Goal: Task Accomplishment & Management: Contribute content

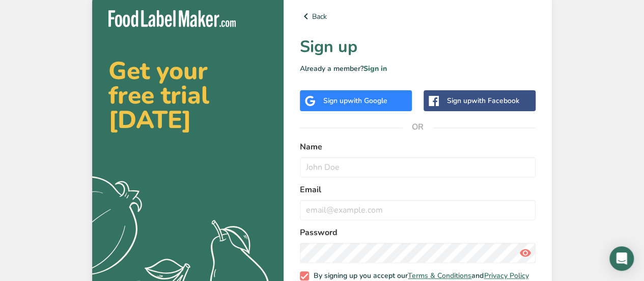
scroll to position [29, 0]
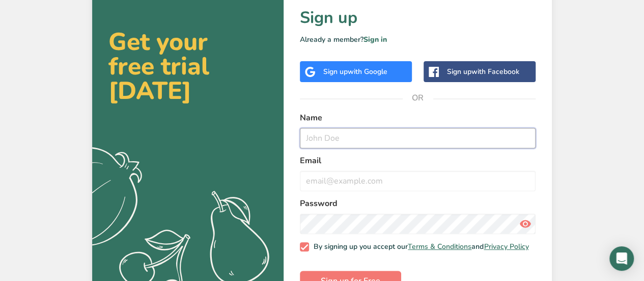
click at [336, 139] on input "text" at bounding box center [418, 138] width 236 height 20
type input "[PERSON_NAME]"
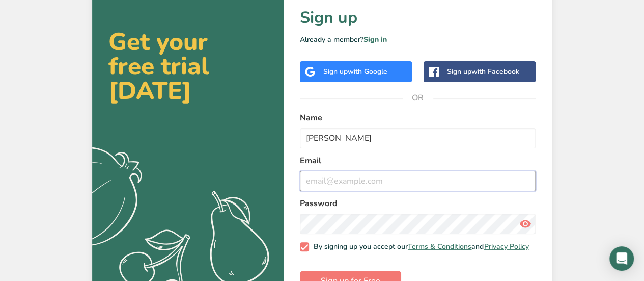
click at [319, 190] on input "email" at bounding box center [418, 181] width 236 height 20
type input "E"
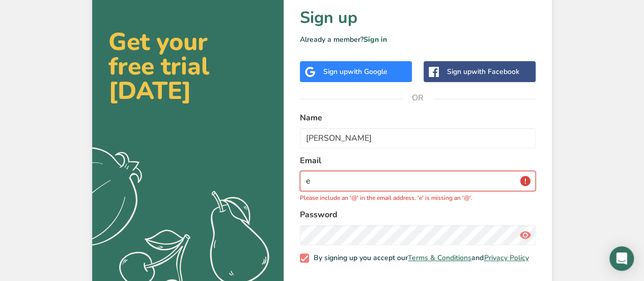
click at [352, 186] on input "e" at bounding box center [418, 181] width 236 height 20
click at [447, 34] on p "Already a member? Sign in" at bounding box center [418, 39] width 236 height 11
click at [340, 185] on input "e" at bounding box center [418, 181] width 236 height 20
type input "e"
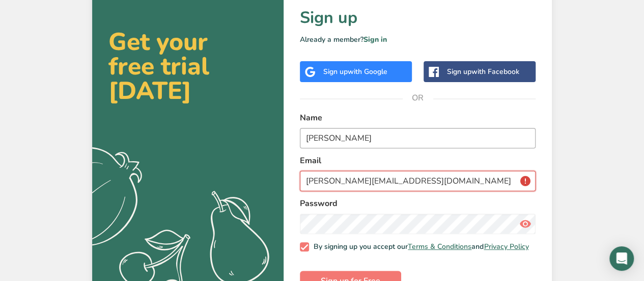
scroll to position [61, 0]
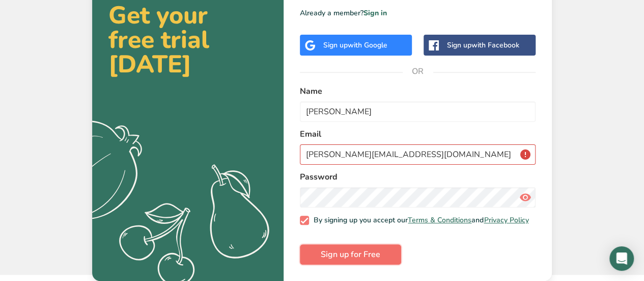
click at [353, 250] on span "Sign up for Free" at bounding box center [351, 254] width 60 height 12
click at [354, 254] on span "Sign up for Free" at bounding box center [351, 254] width 60 height 12
drag, startPoint x: 457, startPoint y: 142, endPoint x: 277, endPoint y: 163, distance: 181.6
click at [277, 163] on section "Get your free trial [DATE] .a{fill:#f5f3ed;} Back Sign up Already a member? Sig…" at bounding box center [322, 109] width 460 height 342
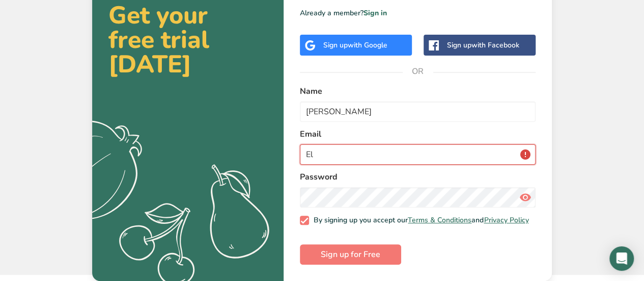
type input "E"
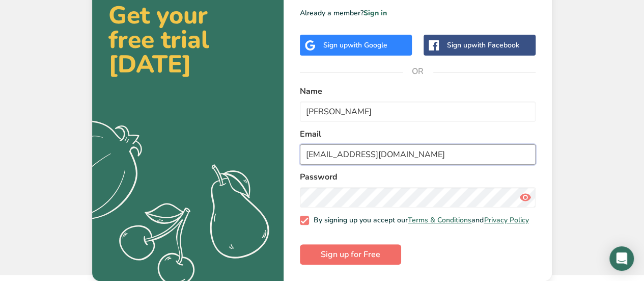
type input "[EMAIL_ADDRESS][DOMAIN_NAME]"
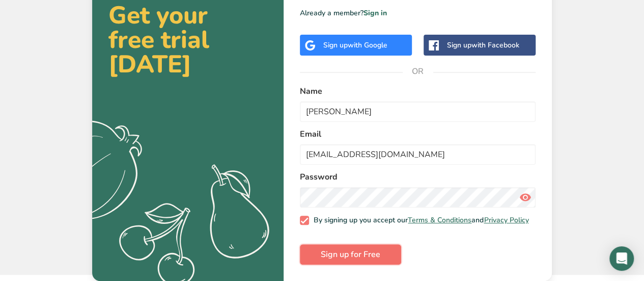
click at [346, 258] on span "Sign up for Free" at bounding box center [351, 254] width 60 height 12
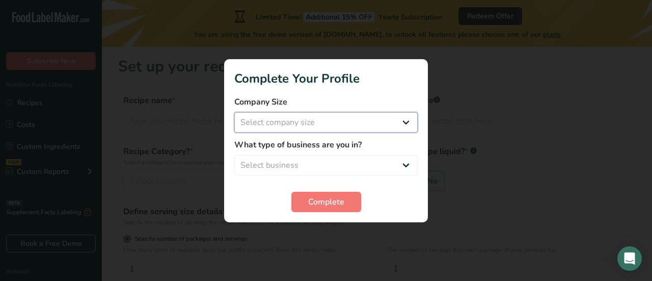
click at [343, 128] on select "Select company size Fewer than 10 Employees 10 to 50 Employees 51 to 500 Employ…" at bounding box center [325, 122] width 183 height 20
select select "1"
click at [234, 112] on select "Select company size Fewer than 10 Employees 10 to 50 Employees 51 to 500 Employ…" at bounding box center [325, 122] width 183 height 20
click at [394, 115] on select "Fewer than 10 Employees 10 to 50 Employees 51 to 500 Employees Over 500 Employe…" at bounding box center [325, 122] width 183 height 20
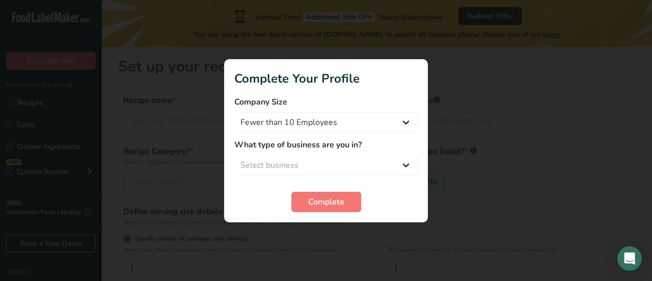
click at [385, 209] on div "Complete" at bounding box center [325, 201] width 183 height 20
click at [349, 201] on button "Complete" at bounding box center [326, 201] width 70 height 20
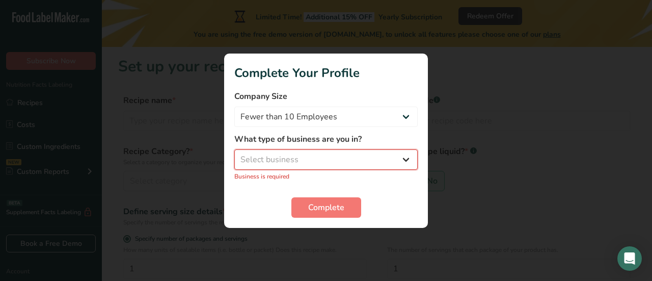
click at [332, 152] on select "Select business Packaged Food Manufacturer Restaurant & Cafe Bakery Meal Plans …" at bounding box center [325, 159] width 183 height 20
select select "8"
click at [234, 154] on select "Select business Packaged Food Manufacturer Restaurant & Cafe Bakery Meal Plans …" at bounding box center [325, 159] width 183 height 20
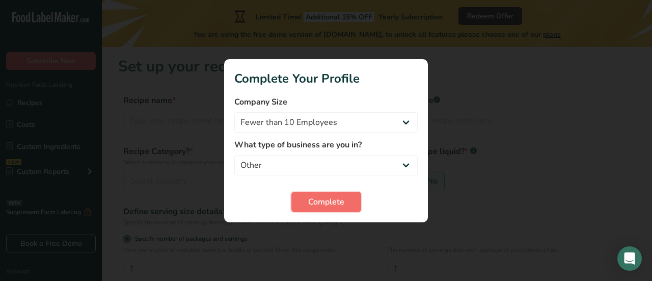
click at [302, 204] on button "Complete" at bounding box center [326, 201] width 70 height 20
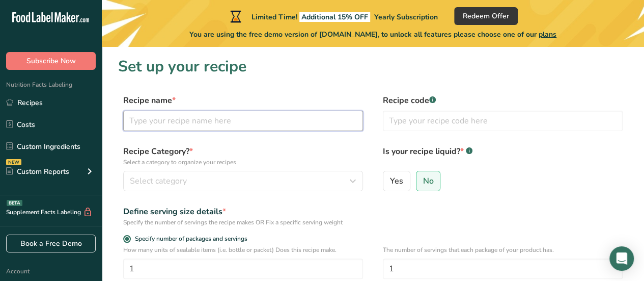
click at [268, 124] on input "text" at bounding box center [243, 121] width 240 height 20
type input "Brocely Pasta Bake"
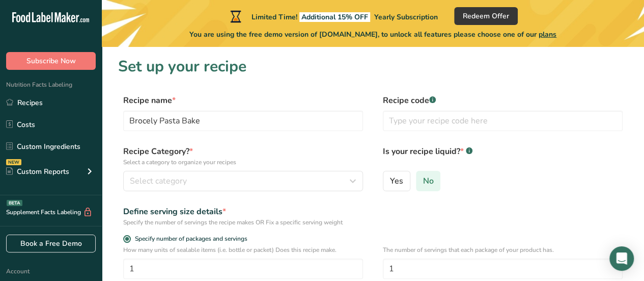
click at [426, 184] on span "No" at bounding box center [428, 181] width 11 height 10
click at [423, 184] on input "No" at bounding box center [420, 180] width 7 height 7
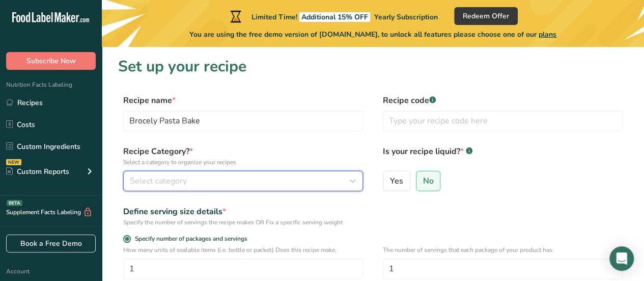
click at [246, 178] on div "Select category" at bounding box center [240, 181] width 221 height 12
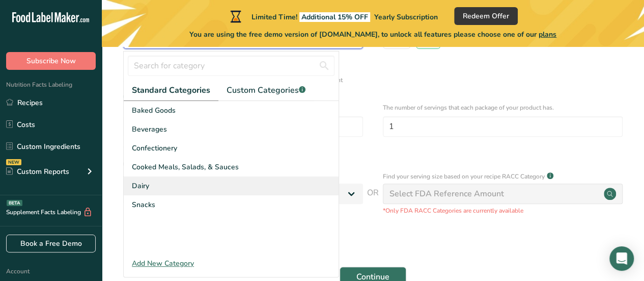
scroll to position [143, 0]
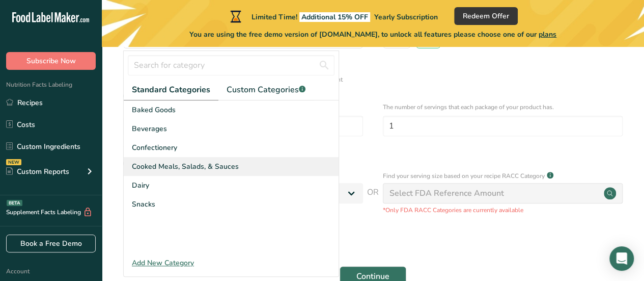
click at [193, 165] on span "Cooked Meals, Salads, & Sauces" at bounding box center [185, 166] width 107 height 11
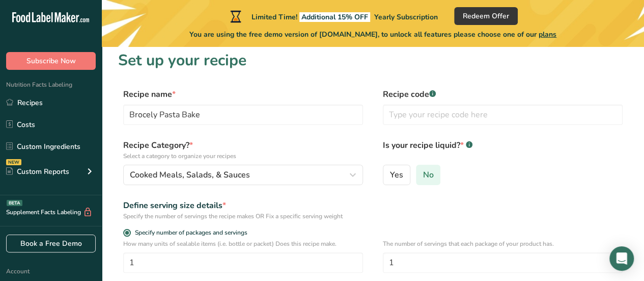
scroll to position [5, 0]
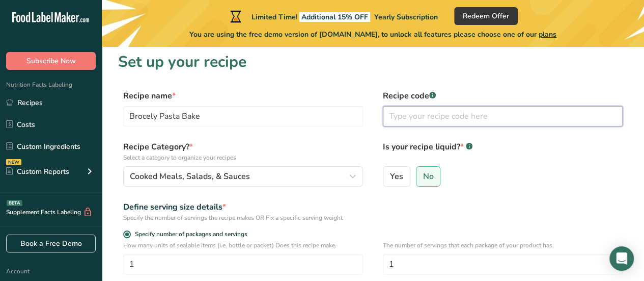
click at [432, 118] on input "text" at bounding box center [503, 116] width 240 height 20
type input "y"
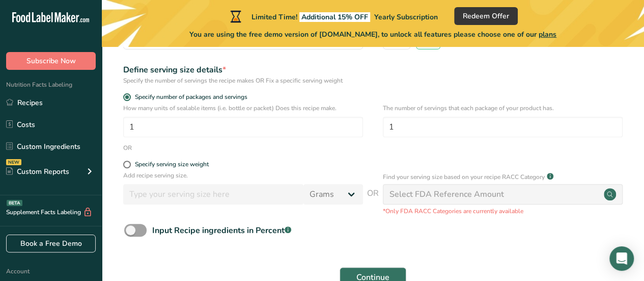
scroll to position [203, 0]
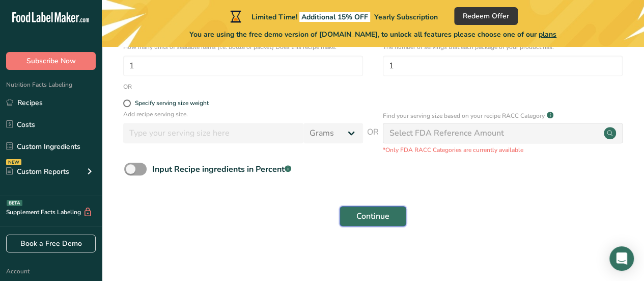
click at [359, 214] on span "Continue" at bounding box center [373, 216] width 33 height 12
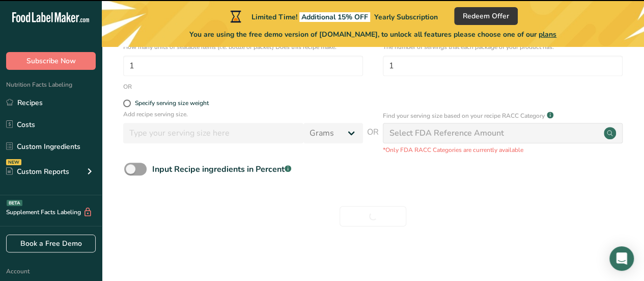
scroll to position [0, 0]
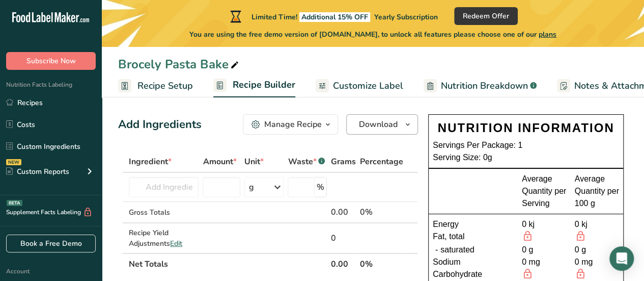
scroll to position [6, 0]
click at [178, 184] on input "text" at bounding box center [164, 187] width 70 height 20
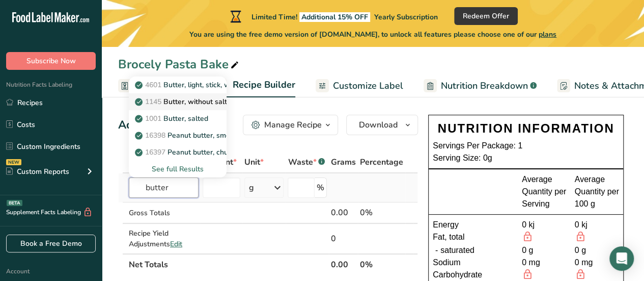
type input "butter"
click at [216, 98] on p "1145 Butter, without salt" at bounding box center [182, 101] width 90 height 11
type input "Butter, without salt"
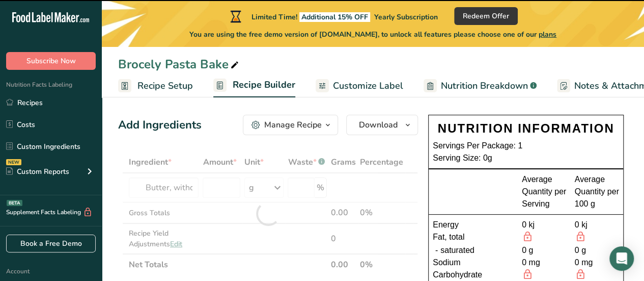
type input "0"
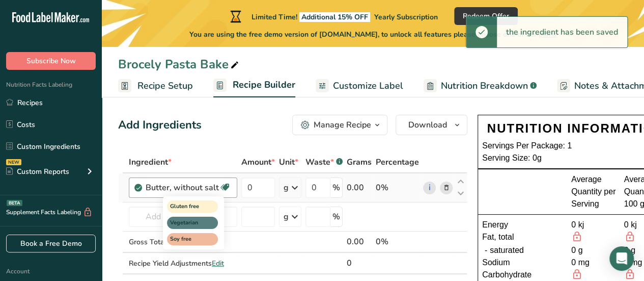
click at [255, 194] on div "Gluten free Vegetarian Soy free" at bounding box center [212, 221] width 98 height 55
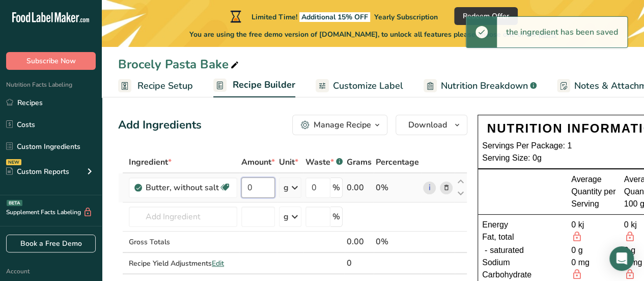
click at [253, 190] on input "0" at bounding box center [258, 187] width 34 height 20
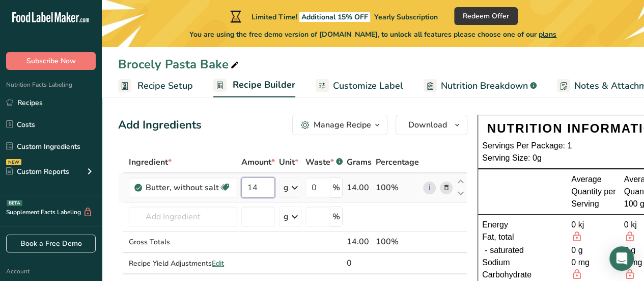
type input "1"
type input "0"
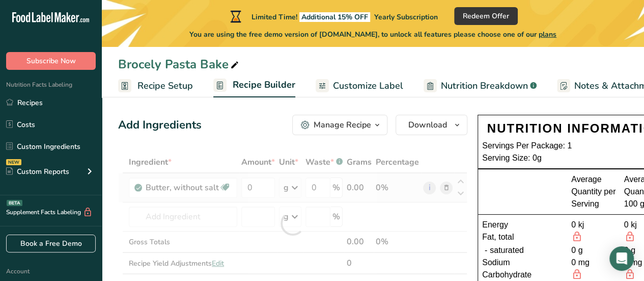
click at [292, 188] on div "Ingredient * Amount * Unit * Waste * .a-a{fill:#347362;}.b-a{fill:#fff;} Grams …" at bounding box center [292, 223] width 349 height 144
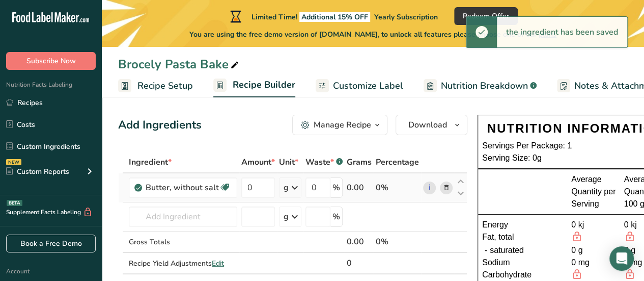
click at [295, 189] on icon at bounding box center [295, 187] width 12 height 18
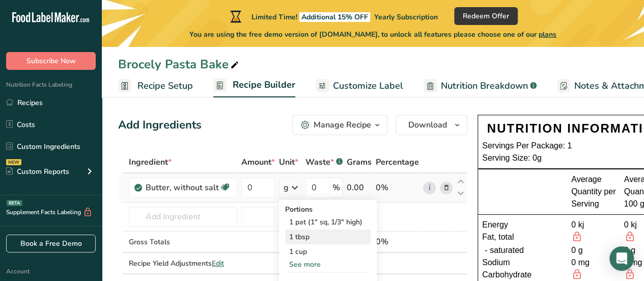
click at [309, 237] on div "1 tbsp" at bounding box center [328, 236] width 86 height 15
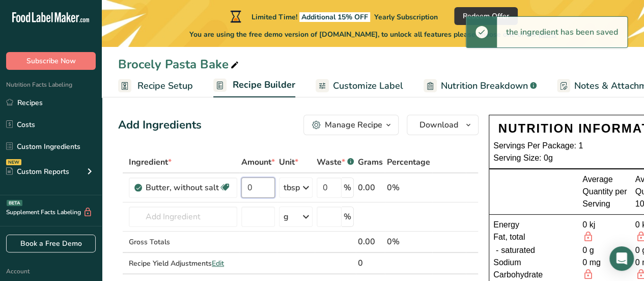
click at [262, 187] on input "0" at bounding box center [258, 187] width 34 height 20
type input "1"
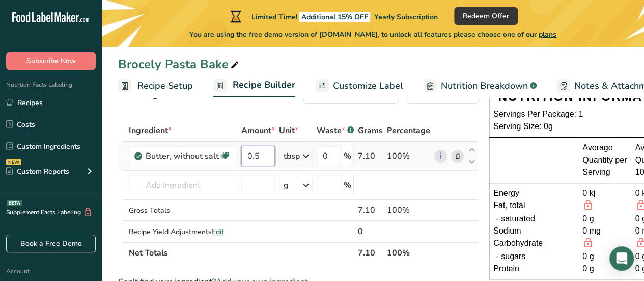
scroll to position [50, 0]
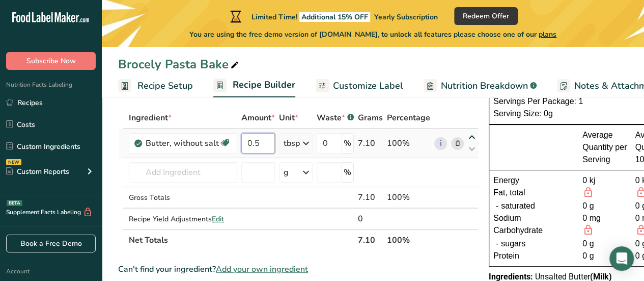
type input "0.5"
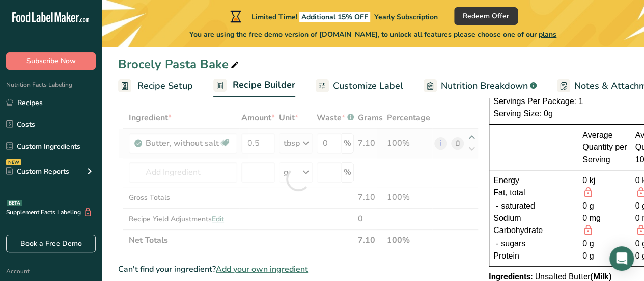
click at [469, 137] on div "Ingredient * Amount * Unit * Waste * .a-a{fill:#347362;}.b-a{fill:#fff;} Grams …" at bounding box center [298, 179] width 361 height 144
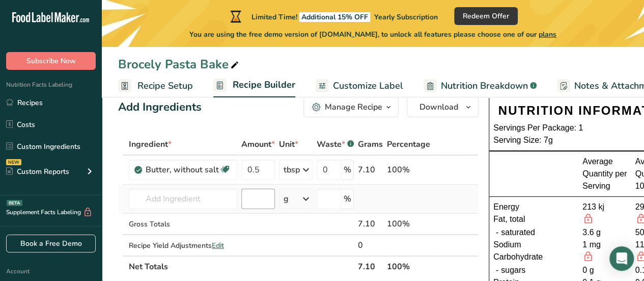
scroll to position [12, 0]
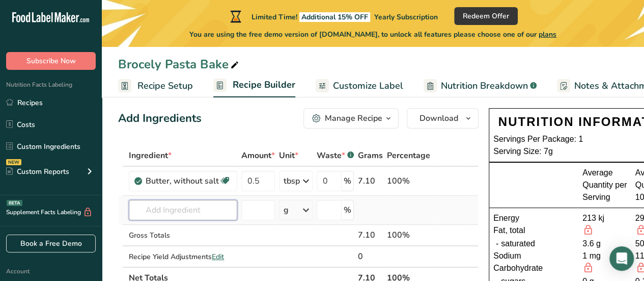
click at [205, 208] on input "text" at bounding box center [183, 210] width 108 height 20
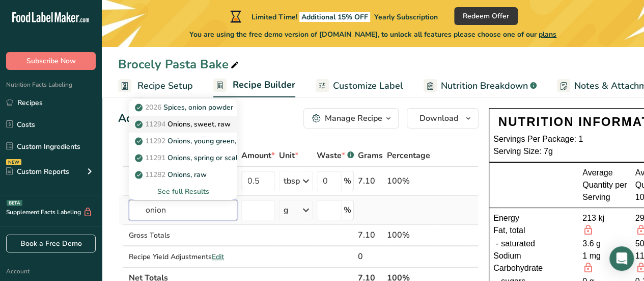
type input "onion"
click at [203, 119] on p "11294 Onions, sweet, raw" at bounding box center [184, 124] width 94 height 11
type input "Onions, sweet, raw"
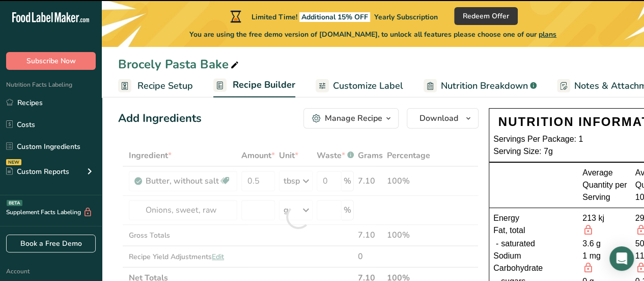
type input "0"
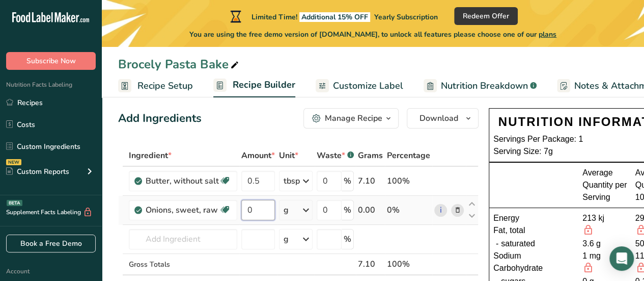
click at [264, 217] on input "0" at bounding box center [258, 210] width 34 height 20
click at [306, 208] on div "Ingredient * Amount * Unit * Waste * .a-a{fill:#347362;}.b-a{fill:#fff;} Grams …" at bounding box center [298, 231] width 361 height 173
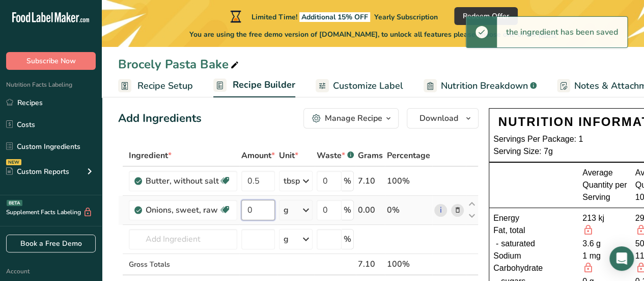
click at [254, 210] on input "0" at bounding box center [258, 210] width 34 height 20
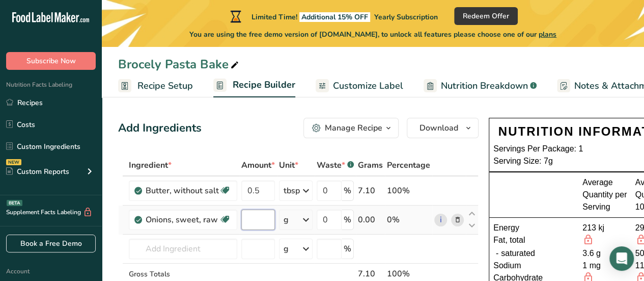
scroll to position [2, 0]
type input "0"
click at [343, 87] on span "Customize Label" at bounding box center [368, 86] width 70 height 14
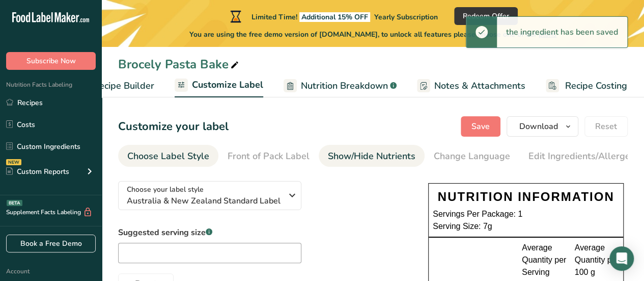
scroll to position [16, 0]
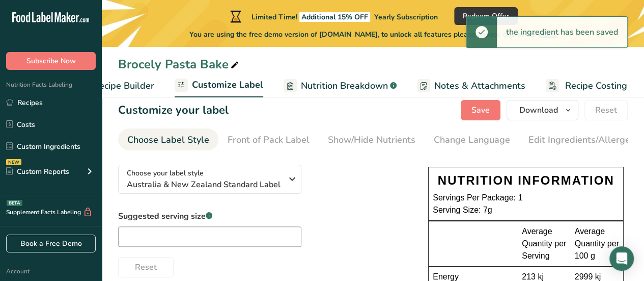
click at [142, 88] on span "Recipe Builder" at bounding box center [123, 86] width 61 height 14
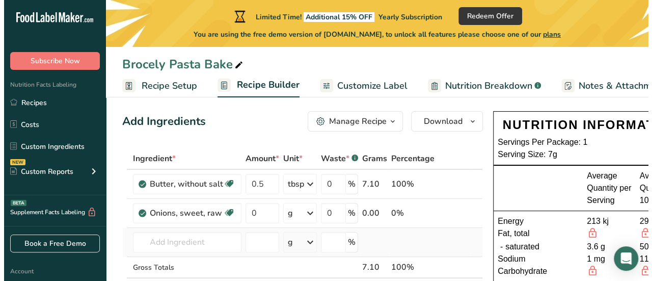
scroll to position [49, 0]
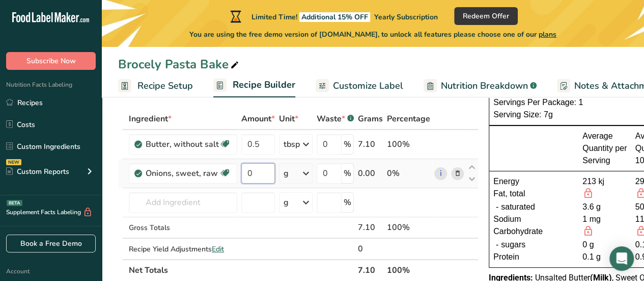
click at [258, 175] on input "0" at bounding box center [258, 173] width 34 height 20
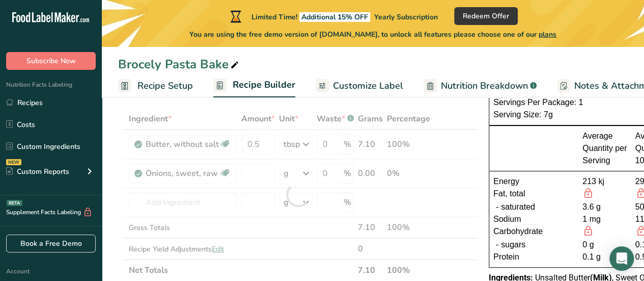
type input "0"
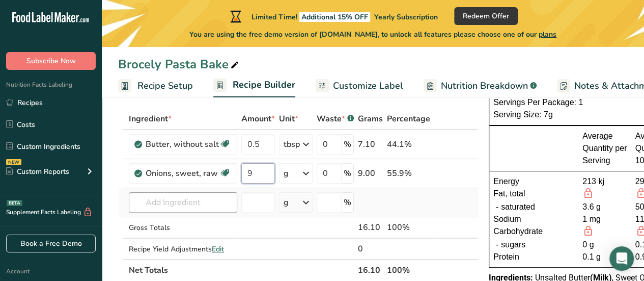
type input "9"
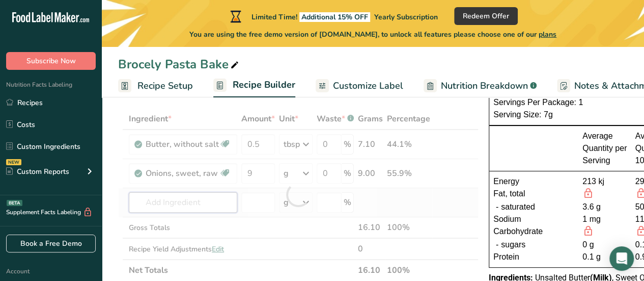
click at [165, 204] on div "Ingredient * Amount * Unit * Waste * .a-a{fill:#347362;}.b-a{fill:#fff;} Grams …" at bounding box center [298, 194] width 361 height 173
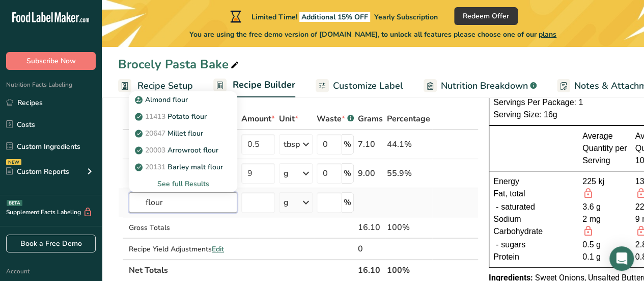
type input "flour"
click at [187, 183] on div "See full Results" at bounding box center [183, 183] width 92 height 11
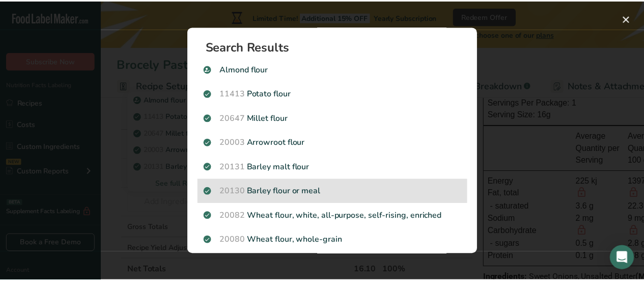
scroll to position [28, 0]
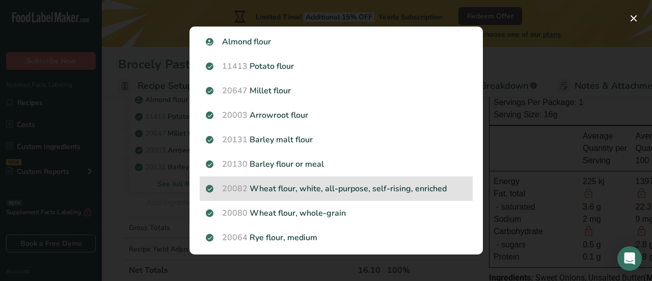
click at [317, 186] on p "20082 Wheat flour, white, all-purpose, self-rising, enriched" at bounding box center [336, 188] width 261 height 12
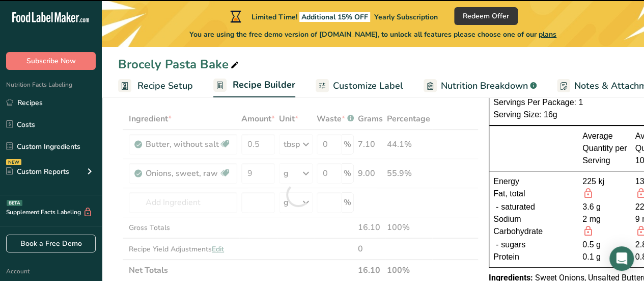
type input "0"
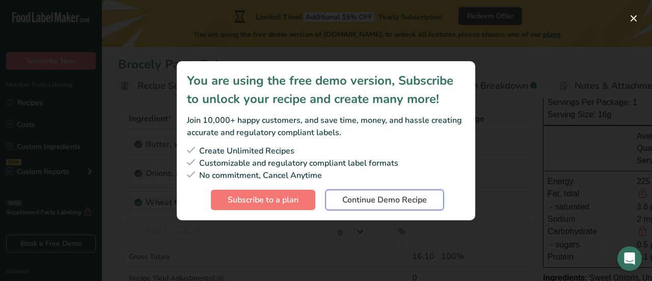
click at [365, 200] on span "Continue Demo Recipe" at bounding box center [384, 200] width 85 height 12
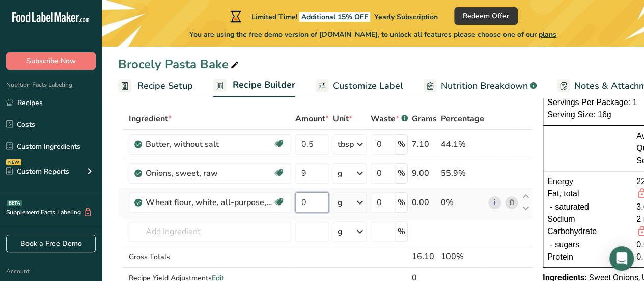
click at [312, 210] on input "0" at bounding box center [312, 202] width 34 height 20
type input "2"
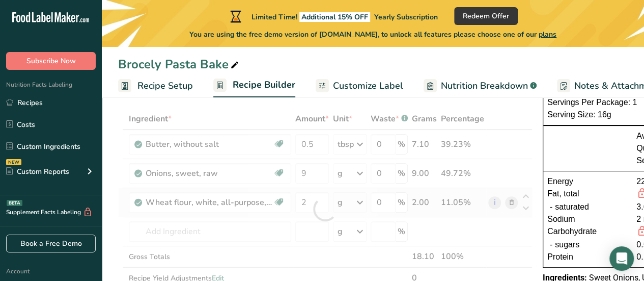
click at [362, 200] on div "Ingredient * Amount * Unit * Waste * .a-a{fill:#347362;}.b-a{fill:#fff;} Grams …" at bounding box center [325, 209] width 415 height 202
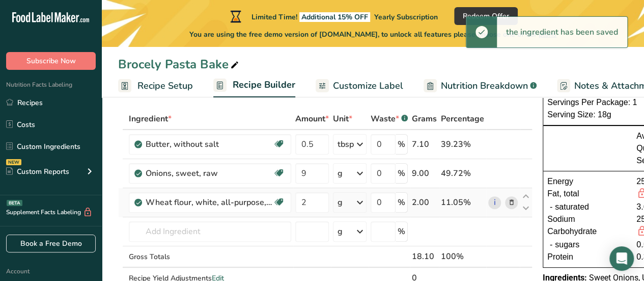
click at [362, 200] on icon at bounding box center [360, 202] width 12 height 18
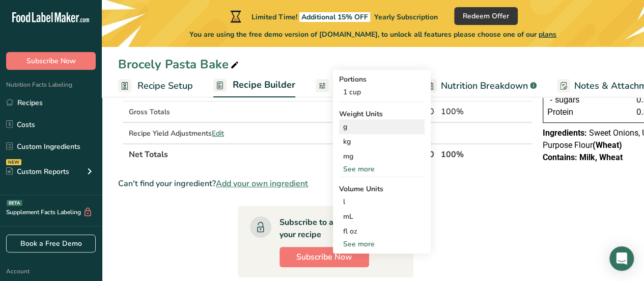
scroll to position [194, 0]
click at [357, 237] on div "fl oz Volume units require a density conversion. If you know your ingredient's …" at bounding box center [382, 230] width 86 height 15
click at [352, 244] on div "See more" at bounding box center [382, 243] width 86 height 11
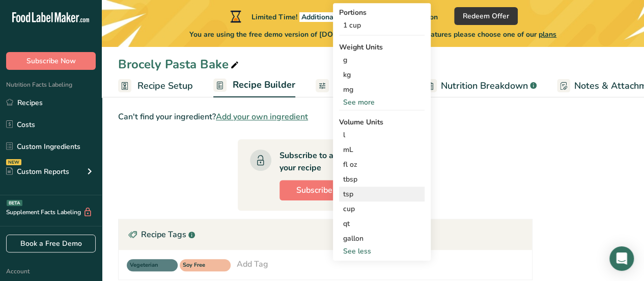
scroll to position [260, 0]
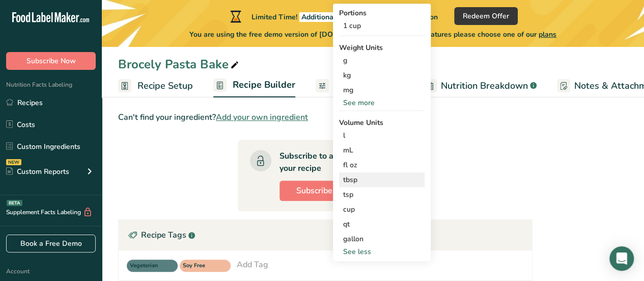
click at [354, 179] on div "tbsp" at bounding box center [381, 179] width 77 height 11
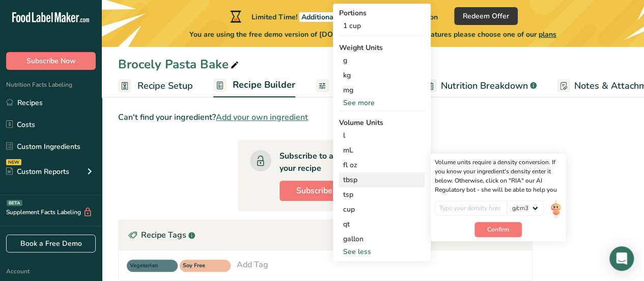
click at [362, 180] on div "tbsp" at bounding box center [381, 179] width 77 height 11
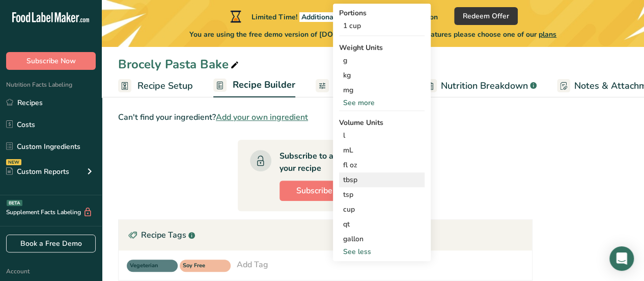
click at [372, 178] on div "tbsp" at bounding box center [381, 179] width 77 height 11
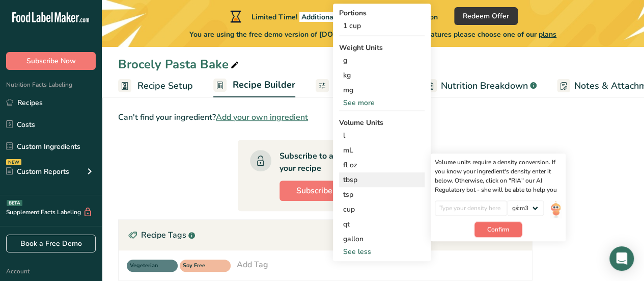
click at [492, 229] on span "Confirm" at bounding box center [498, 229] width 22 height 9
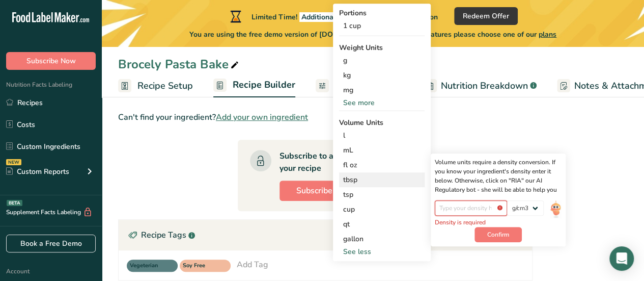
click at [476, 206] on input "number" at bounding box center [471, 207] width 73 height 15
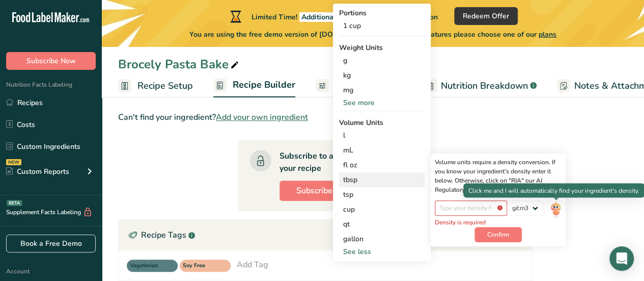
click at [554, 207] on img at bounding box center [555, 209] width 11 height 18
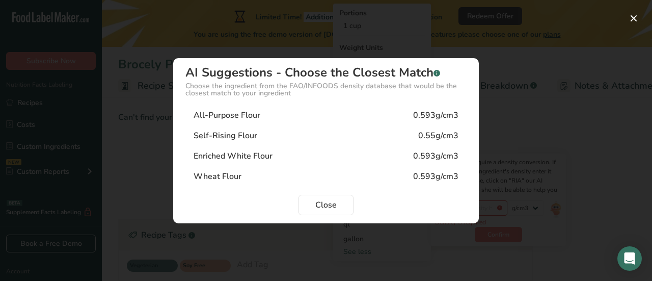
click at [286, 119] on div "All-Purpose Flour 0.593g/cm3" at bounding box center [325, 115] width 281 height 20
type input "0.593"
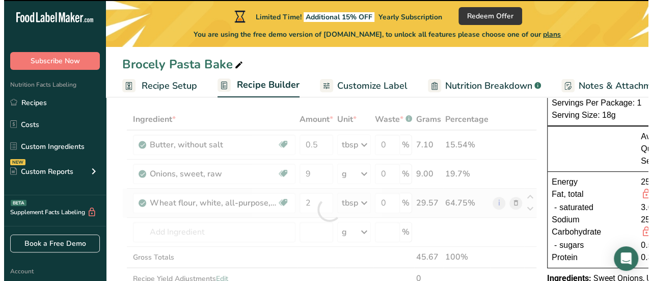
scroll to position [50, 0]
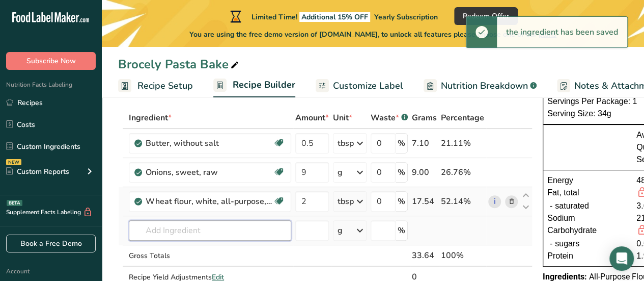
click at [209, 231] on input "text" at bounding box center [210, 230] width 162 height 20
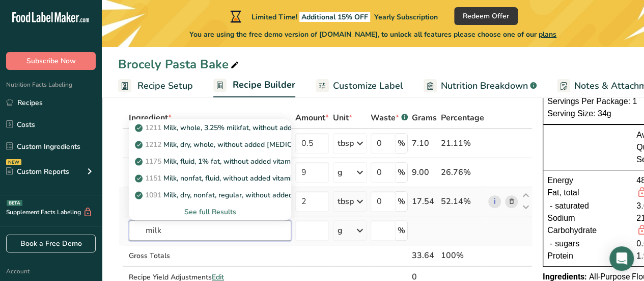
type input "milk"
click at [215, 218] on div "See full Results" at bounding box center [210, 211] width 162 height 17
click at [181, 227] on input "text" at bounding box center [210, 230] width 162 height 20
type input "mi"
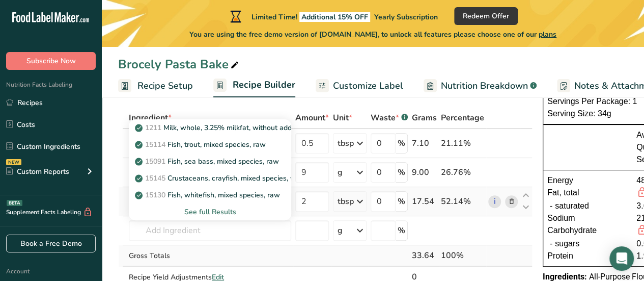
click at [243, 256] on div "Gross Totals" at bounding box center [210, 255] width 162 height 11
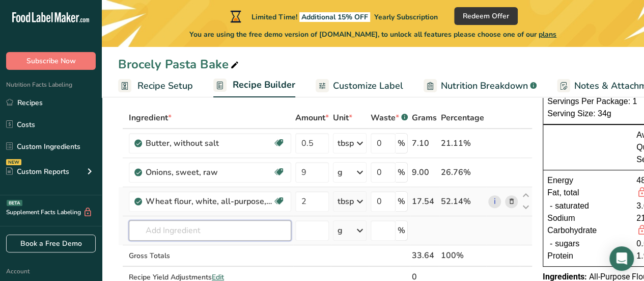
click at [193, 221] on input "text" at bounding box center [210, 230] width 162 height 20
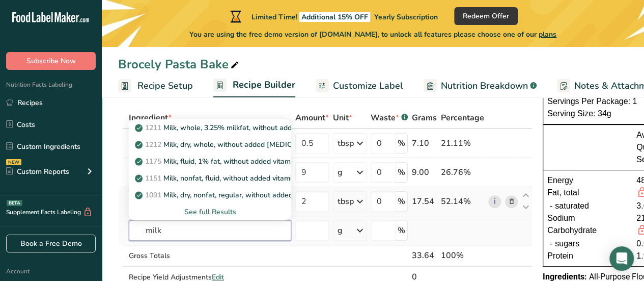
type input "milk"
click at [203, 208] on div "See full Results" at bounding box center [210, 211] width 146 height 11
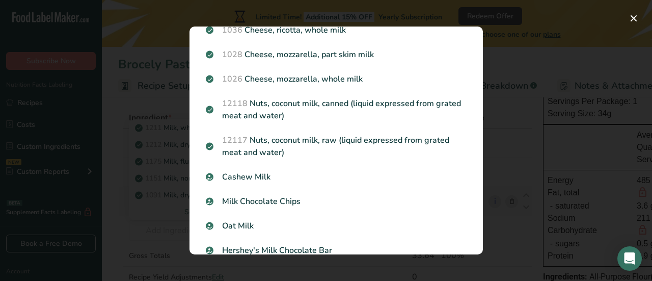
scroll to position [0, 0]
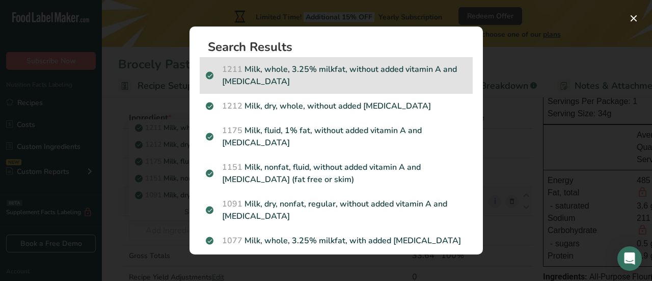
click at [296, 81] on p "1211 Milk, whole, 3.25% milkfat, without added vitamin A and [MEDICAL_DATA]" at bounding box center [336, 75] width 261 height 24
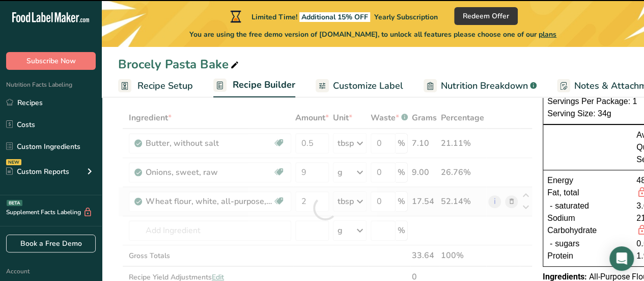
type input "0"
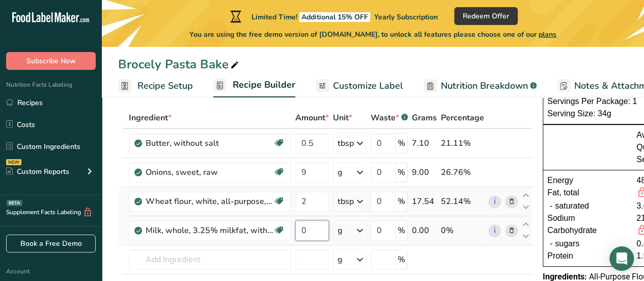
click at [320, 227] on input "0" at bounding box center [312, 230] width 34 height 20
type input "1"
type input "0.5"
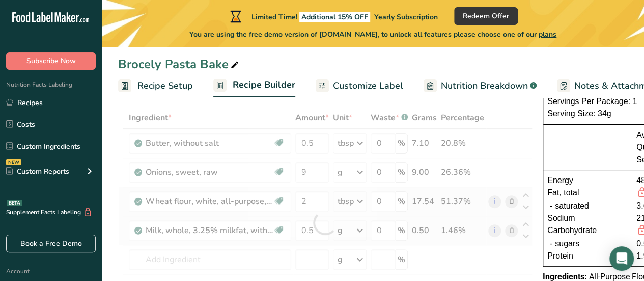
click at [361, 228] on div "Ingredient * Amount * Unit * Waste * .a-a{fill:#347362;}.b-a{fill:#fff;} Grams …" at bounding box center [325, 222] width 415 height 231
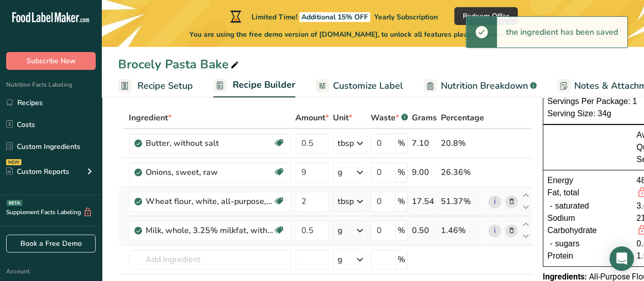
click at [361, 229] on icon at bounding box center [360, 230] width 12 height 18
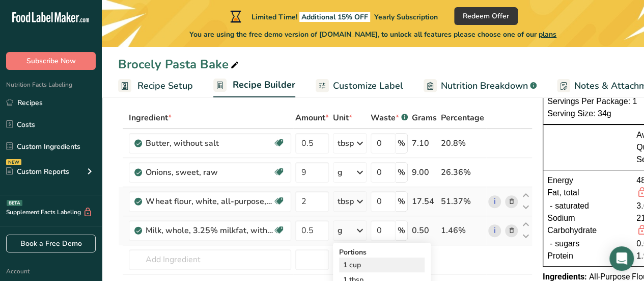
click at [351, 263] on div "1 cup" at bounding box center [382, 264] width 86 height 15
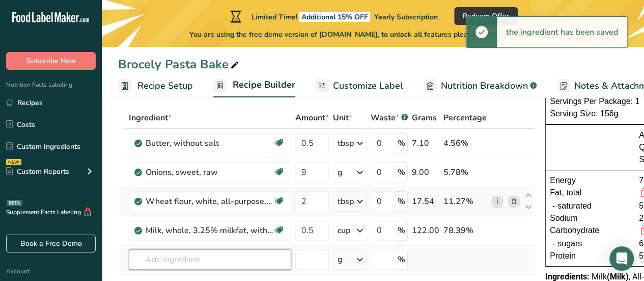
click at [224, 259] on input "text" at bounding box center [210, 259] width 162 height 20
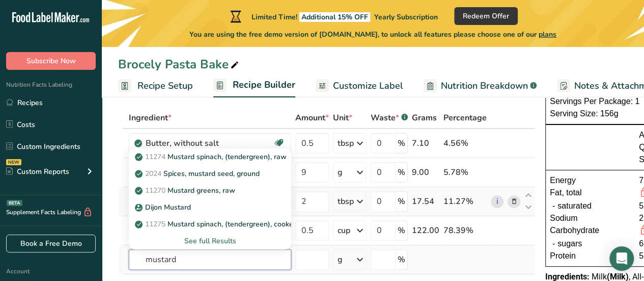
type input "mustard"
click at [213, 239] on div "See full Results" at bounding box center [210, 240] width 146 height 11
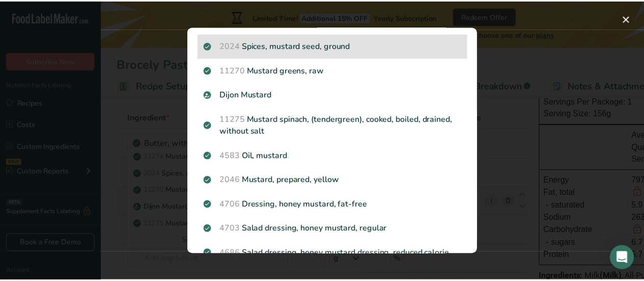
scroll to position [67, 0]
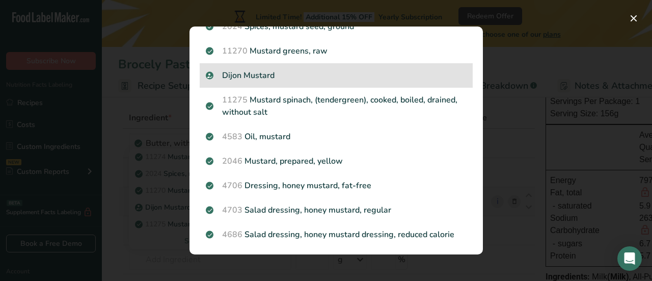
click at [269, 74] on p "Dijon Mustard" at bounding box center [336, 75] width 261 height 12
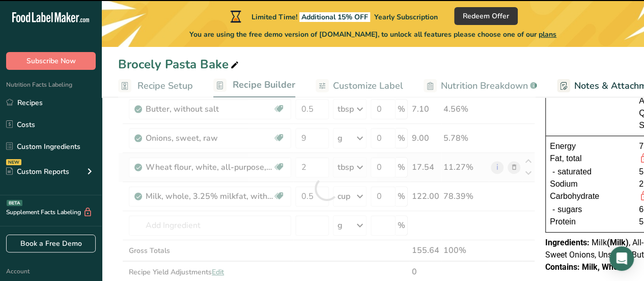
scroll to position [89, 0]
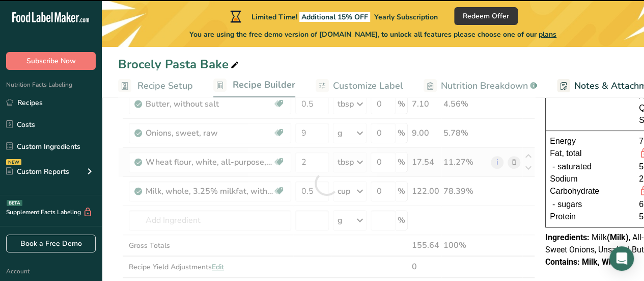
type input "0"
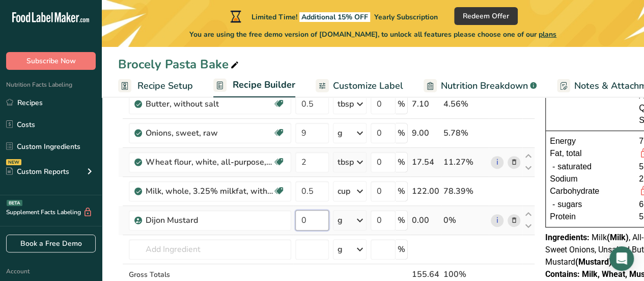
click at [315, 218] on input "0" at bounding box center [312, 220] width 34 height 20
type input "0.5"
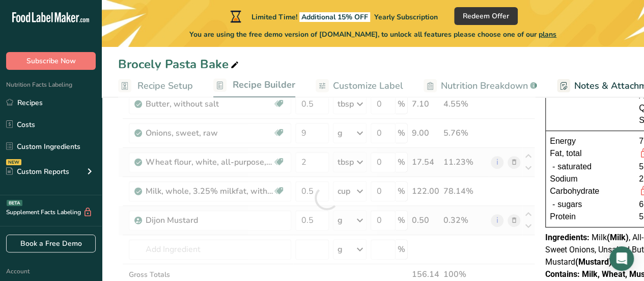
click at [361, 217] on div "Ingredient * Amount * Unit * Waste * .a-a{fill:#347362;}.b-a{fill:#fff;} Grams …" at bounding box center [326, 198] width 417 height 260
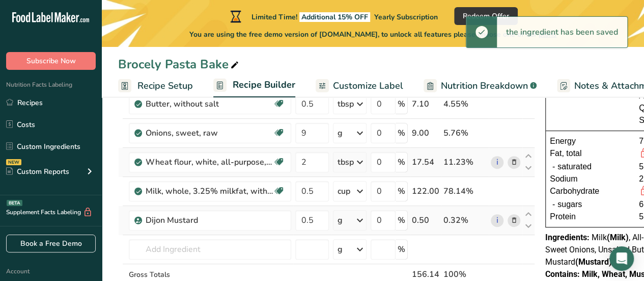
click at [362, 220] on icon at bounding box center [360, 220] width 12 height 18
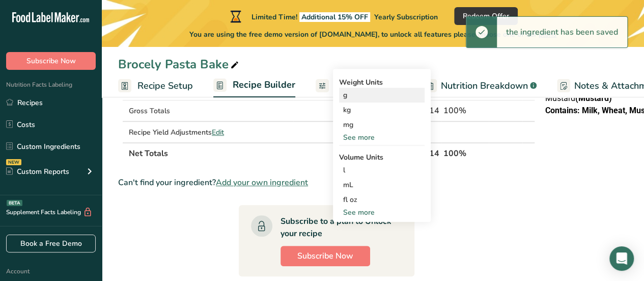
scroll to position [253, 0]
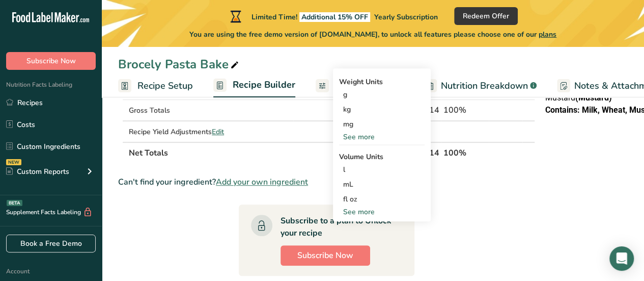
click at [366, 208] on div "See more" at bounding box center [382, 211] width 86 height 11
select select "22"
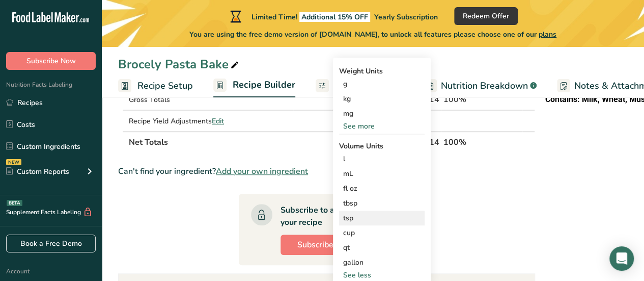
scroll to position [266, 0]
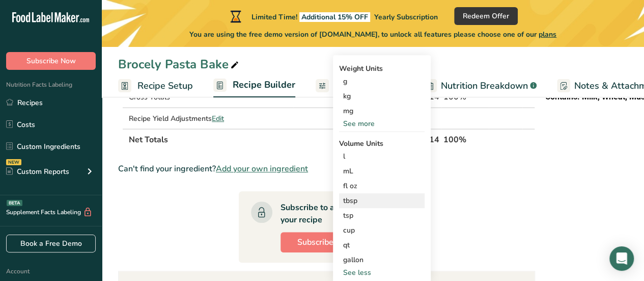
click at [363, 195] on div "tbsp" at bounding box center [381, 200] width 77 height 11
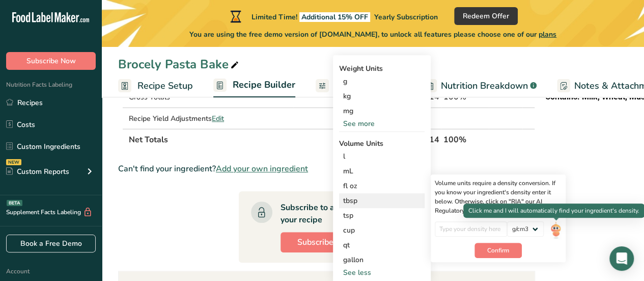
click at [556, 227] on img at bounding box center [555, 230] width 11 height 18
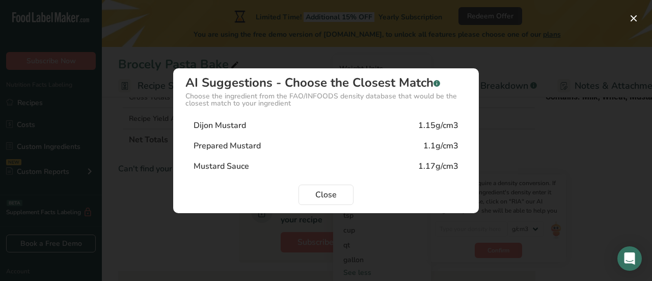
click at [292, 119] on div "Dijon Mustard 1.15g/cm3" at bounding box center [325, 125] width 281 height 20
type input "1.15"
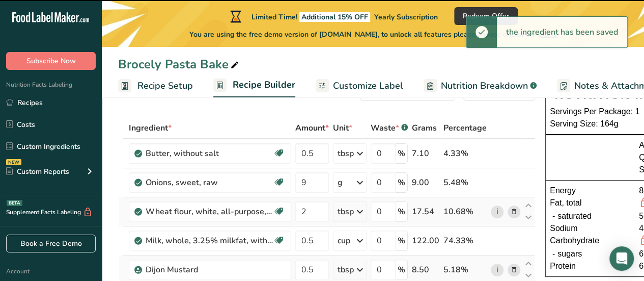
scroll to position [74, 0]
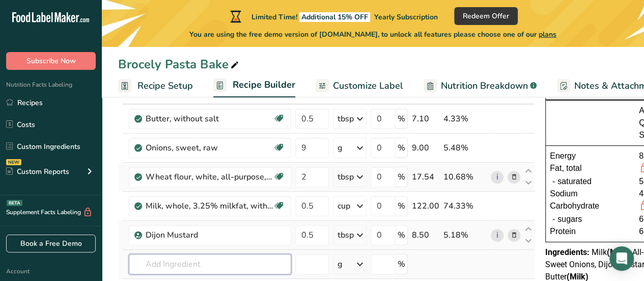
click at [162, 260] on input "text" at bounding box center [210, 264] width 162 height 20
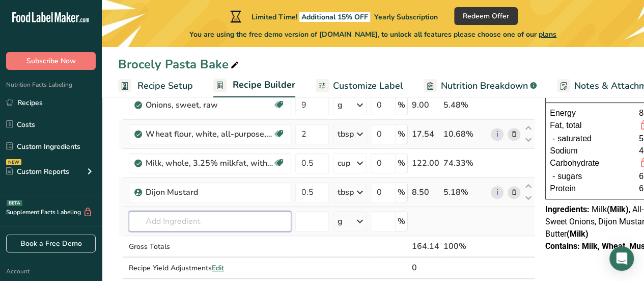
scroll to position [119, 0]
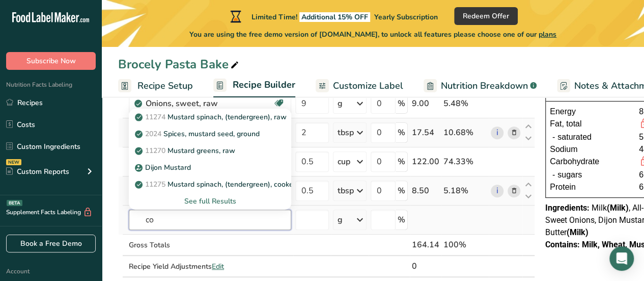
type input "c"
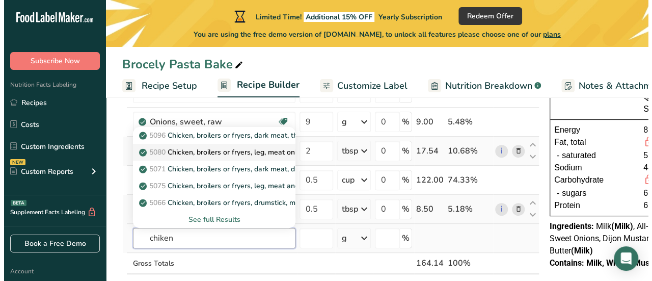
scroll to position [97, 0]
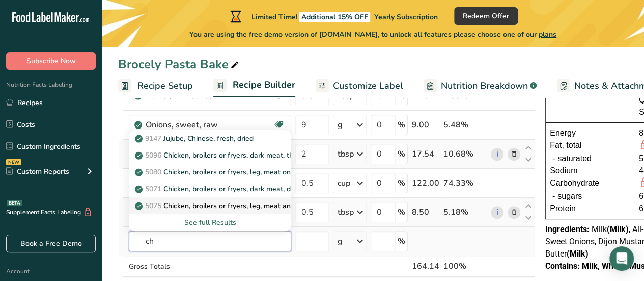
type input "c"
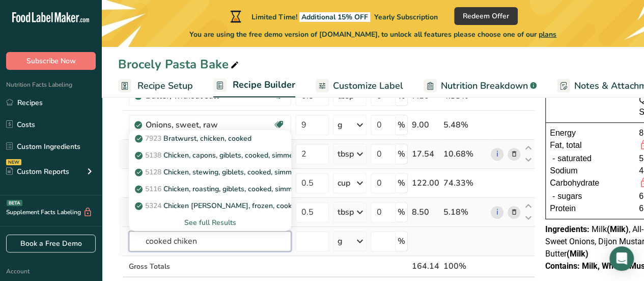
type input "cooked chiken"
click at [216, 220] on div "See full Results" at bounding box center [210, 222] width 146 height 11
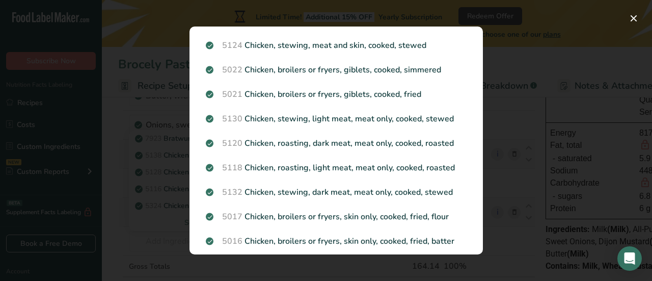
scroll to position [441, 0]
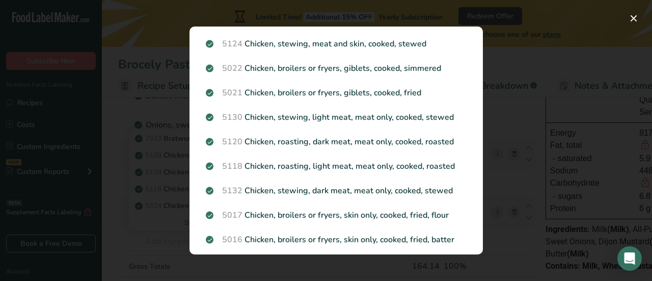
click at [505, 113] on div "Search results modal" at bounding box center [326, 140] width 652 height 281
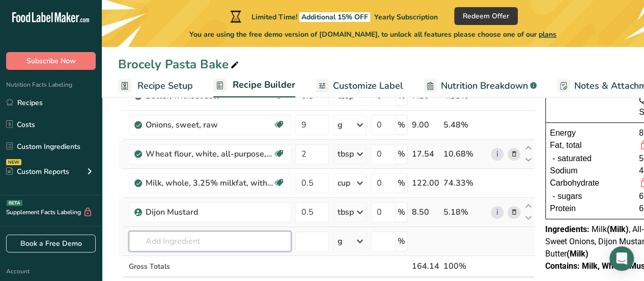
click at [162, 241] on input "text" at bounding box center [210, 241] width 162 height 20
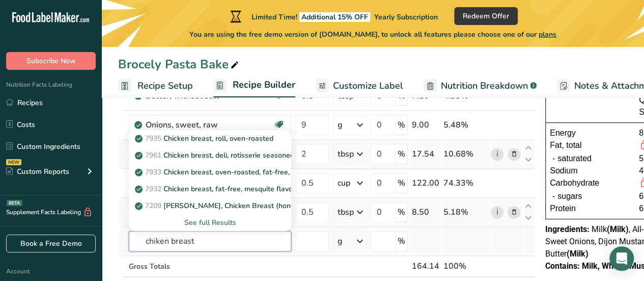
type input "chiken breast"
click at [197, 220] on div "See full Results" at bounding box center [210, 222] width 146 height 11
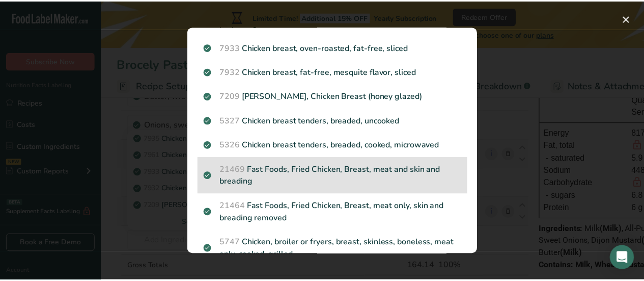
scroll to position [84, 0]
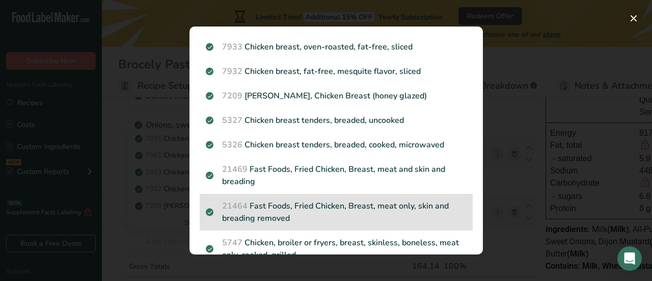
click at [348, 214] on p "21464 Fast Foods, Fried Chicken, Breast, meat only, skin and breading removed" at bounding box center [336, 212] width 261 height 24
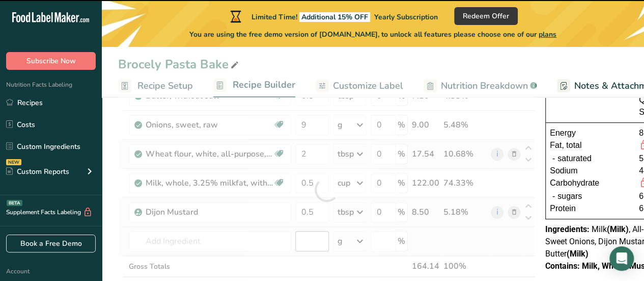
type input "0"
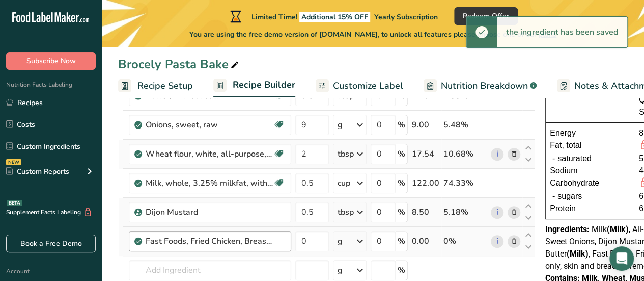
click at [283, 239] on div "Fast Foods, Fried Chicken, Breast, meat only, skin and breading removed" at bounding box center [216, 241] width 140 height 12
click at [272, 240] on div "Fast Foods, Fried Chicken, Breast, meat only, skin and breading removed" at bounding box center [216, 241] width 140 height 12
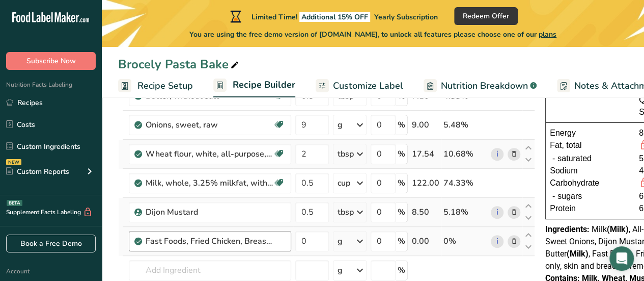
click at [250, 238] on div "Fast Foods, Fried Chicken, Breast, meat only, skin and breading removed" at bounding box center [209, 241] width 127 height 12
click at [264, 242] on div "Fast Foods, Fried Chicken, Breast, meat only, skin and breading removed" at bounding box center [209, 241] width 127 height 12
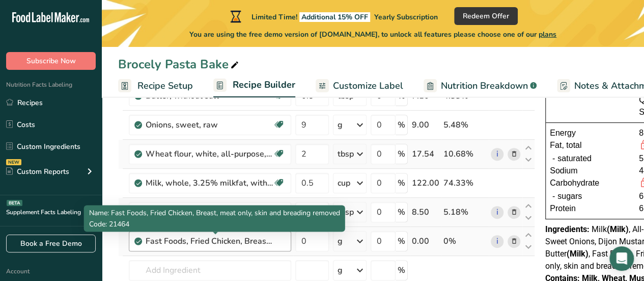
drag, startPoint x: 264, startPoint y: 242, endPoint x: 205, endPoint y: 242, distance: 59.1
click at [205, 242] on div "Fast Foods, Fried Chicken, Breast, meat only, skin and breading removed" at bounding box center [209, 241] width 127 height 12
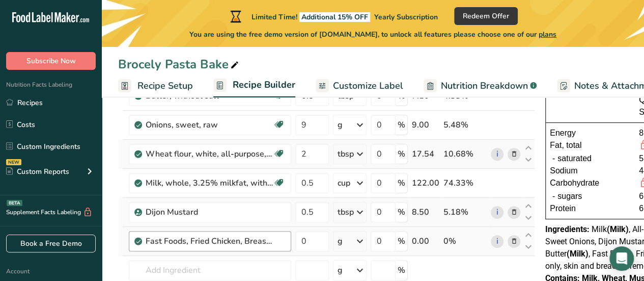
click at [132, 238] on div "Fast Foods, Fried Chicken, Breast, meat only, skin and breading removed" at bounding box center [210, 241] width 162 height 20
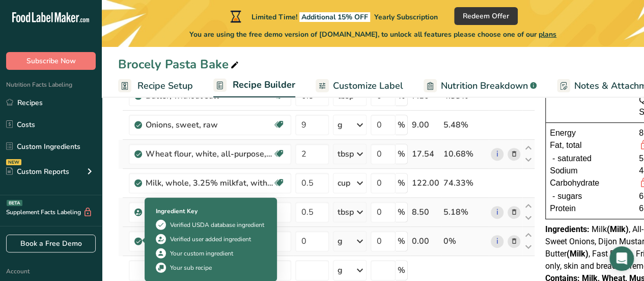
click at [139, 240] on icon at bounding box center [138, 240] width 6 height 9
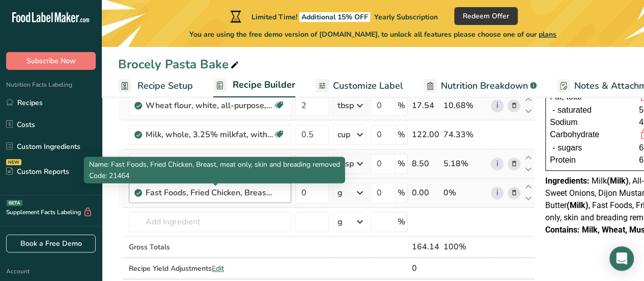
scroll to position [146, 0]
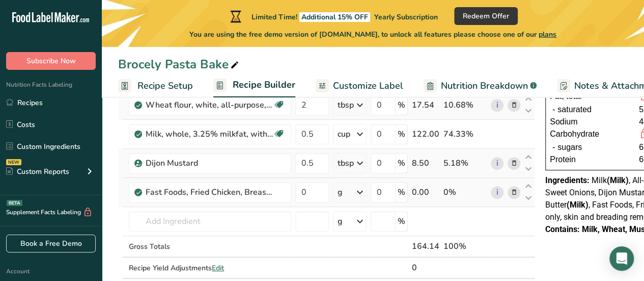
click at [515, 192] on icon at bounding box center [514, 192] width 7 height 11
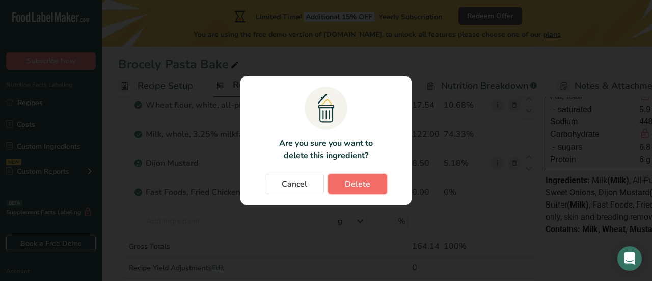
click at [347, 179] on span "Delete" at bounding box center [357, 184] width 25 height 12
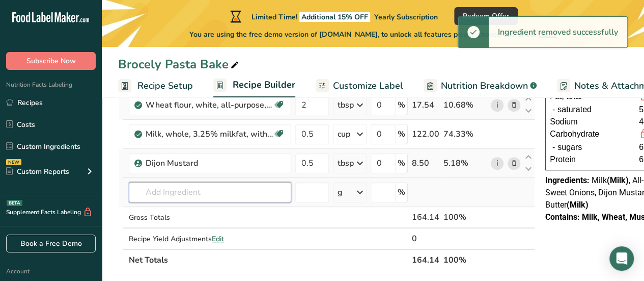
click at [216, 196] on input "text" at bounding box center [210, 192] width 162 height 20
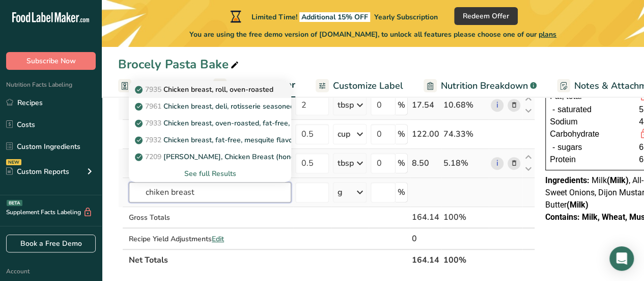
type input "chiken breast"
click at [211, 92] on p "7935 Chicken breast, roll, oven-roasted" at bounding box center [205, 89] width 136 height 11
type input "Chicken breast, roll, oven-roasted"
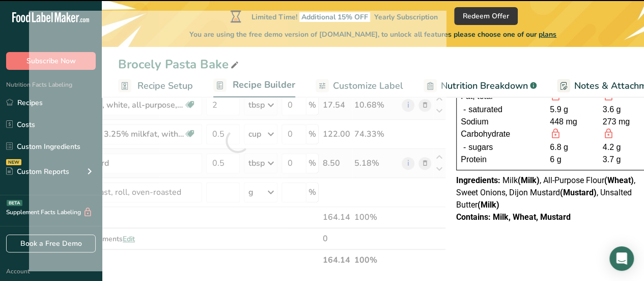
scroll to position [0, 99]
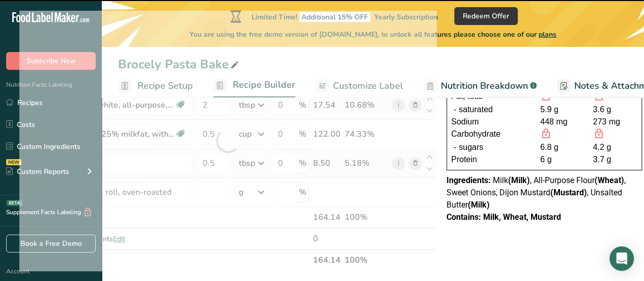
type input "0"
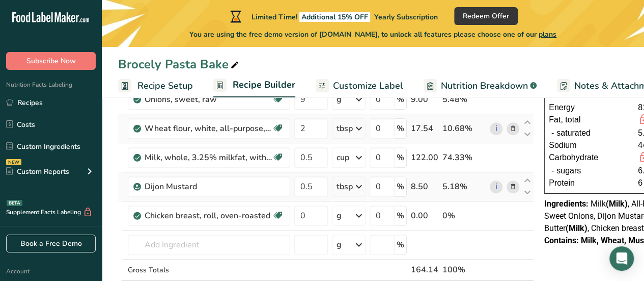
scroll to position [0, 0]
click at [511, 213] on icon at bounding box center [514, 215] width 7 height 11
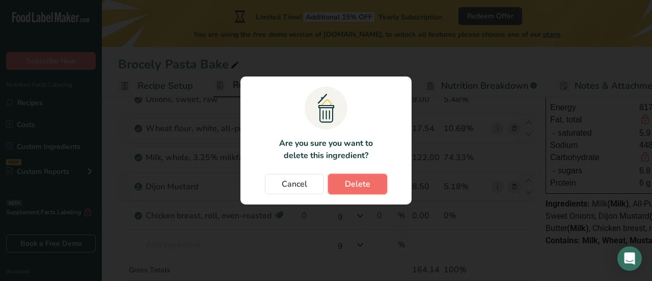
click at [350, 179] on span "Delete" at bounding box center [357, 184] width 25 height 12
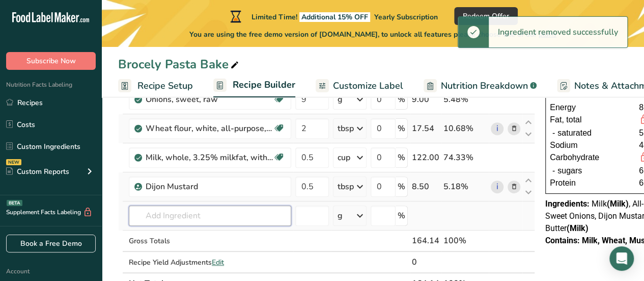
click at [172, 214] on input "text" at bounding box center [210, 215] width 162 height 20
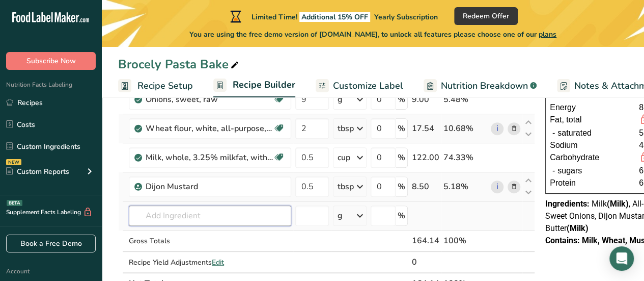
type input "B"
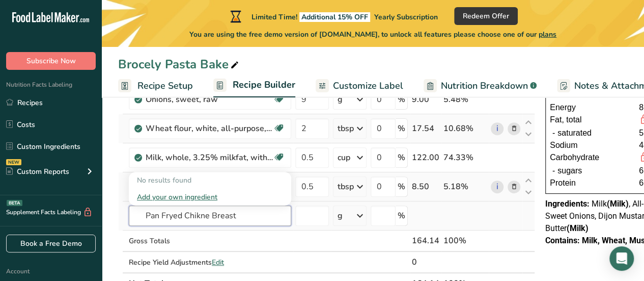
type input "Pan Fryed Chikne Breast"
click at [202, 194] on div "Add your own ingredient" at bounding box center [210, 196] width 146 height 11
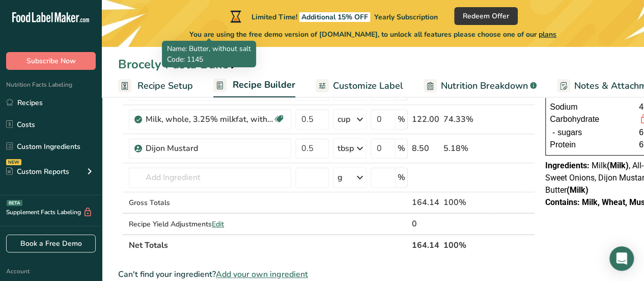
scroll to position [163, 0]
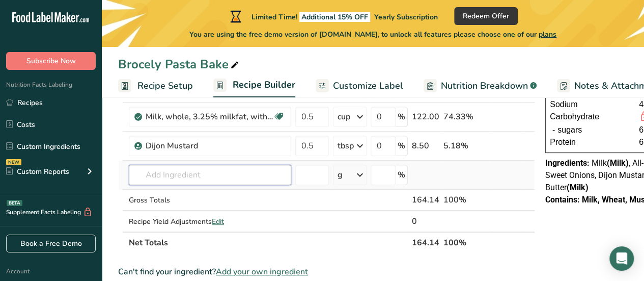
click at [202, 173] on input "text" at bounding box center [210, 175] width 162 height 20
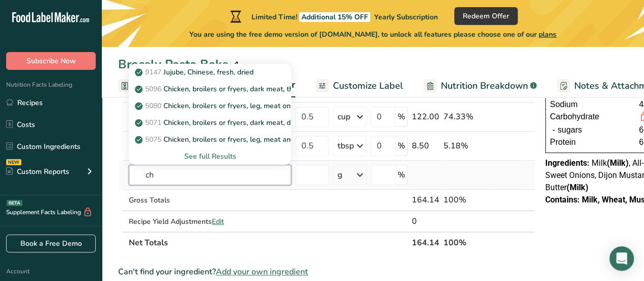
type input "c"
type input "Chiken breast"
click at [220, 155] on div "See full Results" at bounding box center [210, 156] width 146 height 11
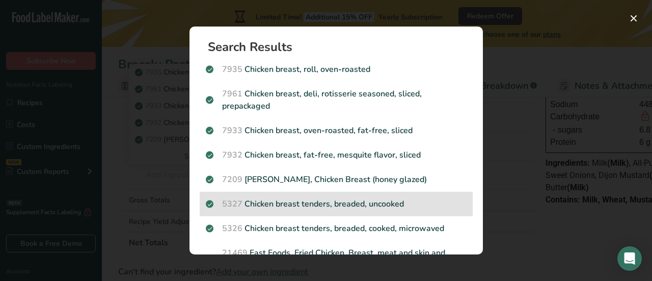
click at [359, 209] on p "5327 Chicken breast tenders, breaded, uncooked" at bounding box center [336, 204] width 261 height 12
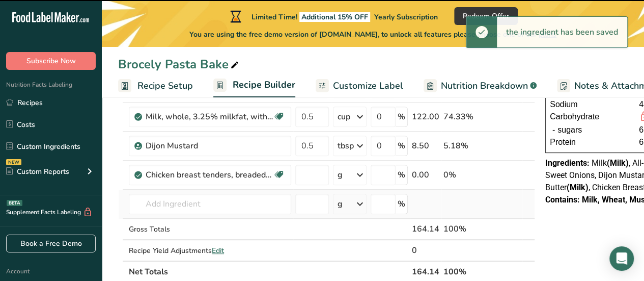
type input "0"
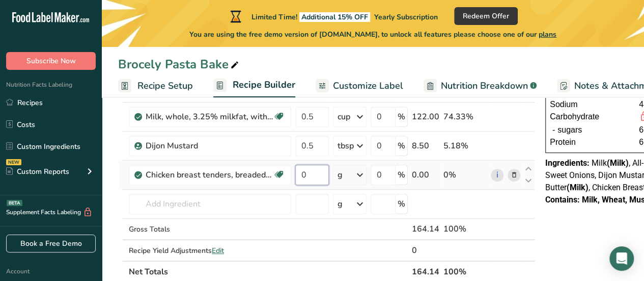
click at [318, 176] on input "0" at bounding box center [312, 175] width 34 height 20
type input "25"
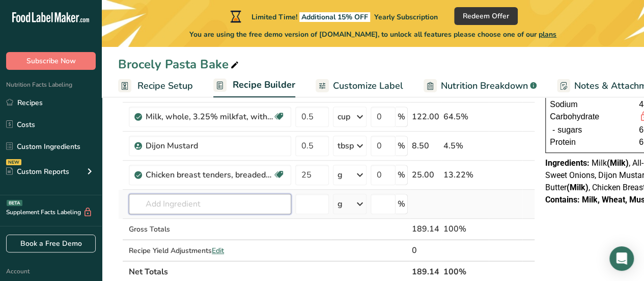
click at [238, 200] on div "Ingredient * Amount * Unit * Waste * .a-a{fill:#347362;}.b-a{fill:#fff;} Grams …" at bounding box center [326, 137] width 417 height 289
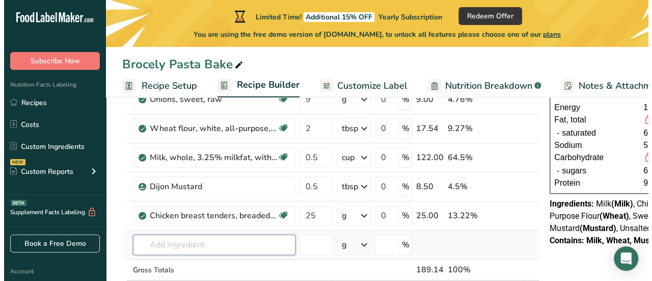
scroll to position [123, 0]
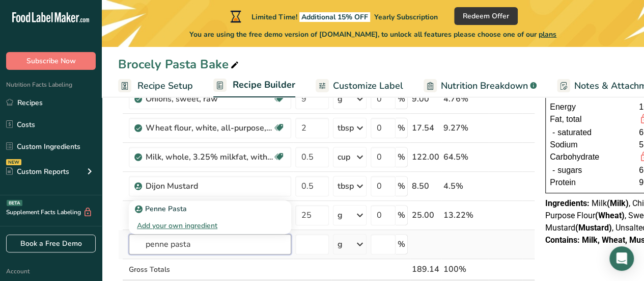
click at [171, 242] on input "penne pasta" at bounding box center [210, 244] width 162 height 20
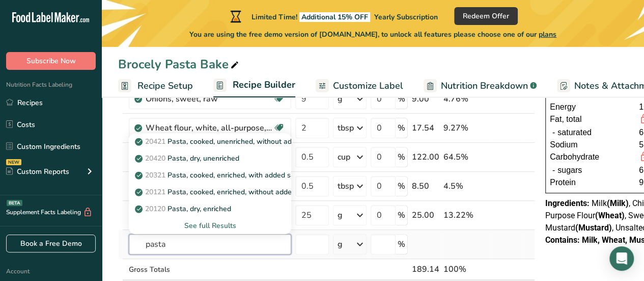
type input "pasta"
click at [224, 221] on div "See full Results" at bounding box center [210, 225] width 146 height 11
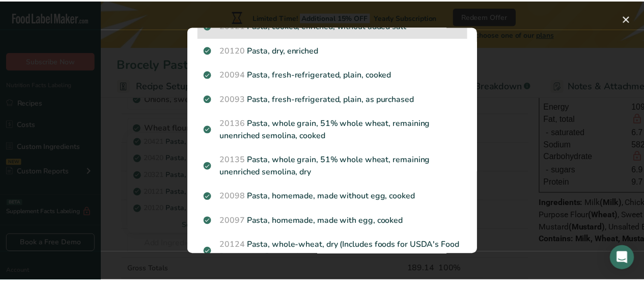
scroll to position [0, 0]
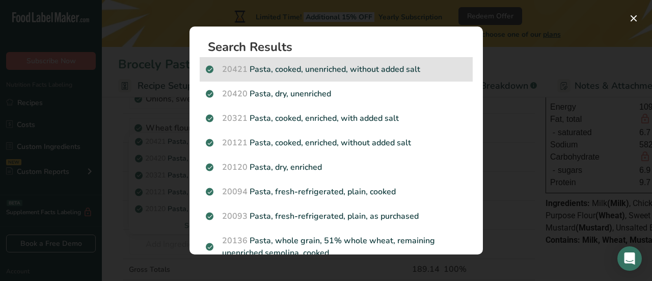
click at [364, 80] on div "20421 Pasta, cooked, unenriched, without added salt" at bounding box center [336, 69] width 273 height 24
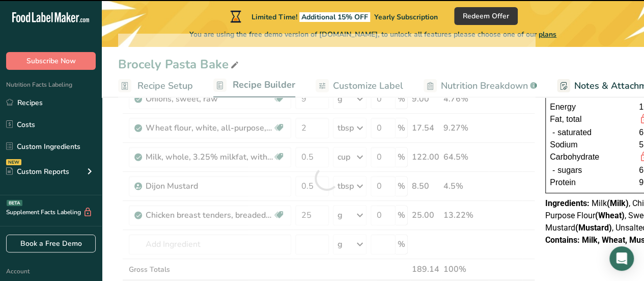
type input "0"
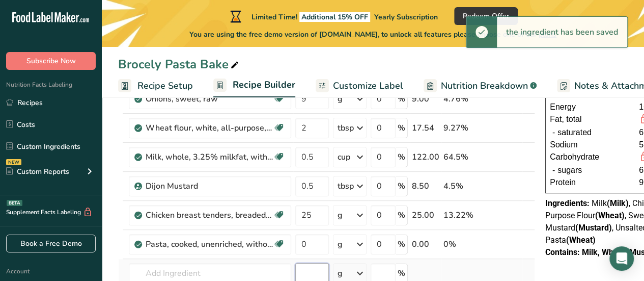
click at [311, 264] on input "number" at bounding box center [312, 273] width 34 height 20
click at [311, 248] on input "0" at bounding box center [312, 244] width 34 height 20
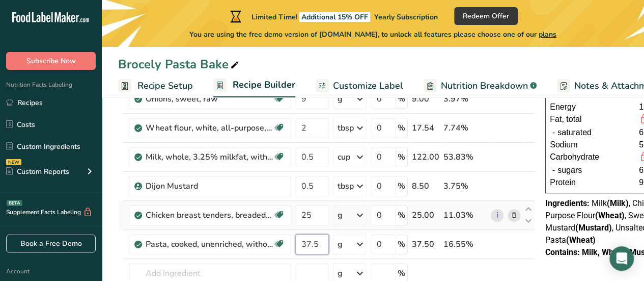
scroll to position [160, 0]
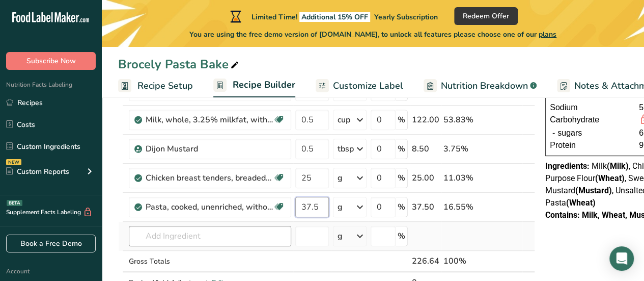
type input "37.5"
click at [231, 231] on div "Ingredient * Amount * Unit * Waste * .a-a{fill:#347362;}.b-a{fill:#fff;} Grams …" at bounding box center [326, 155] width 417 height 318
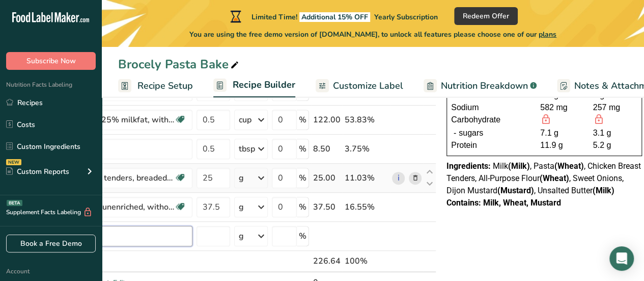
scroll to position [0, 0]
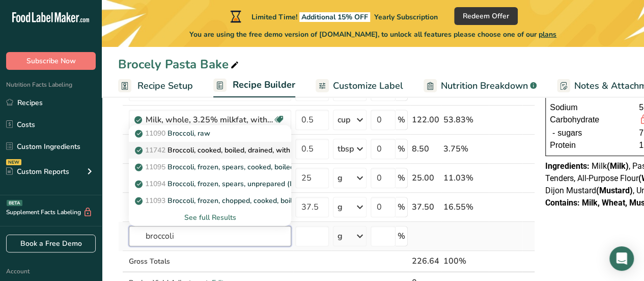
type input "broccoli"
click at [209, 145] on p "11742 Broccoli, cooked, boiled, drained, with salt" at bounding box center [221, 150] width 168 height 11
type input "Broccoli, cooked, boiled, drained, with salt"
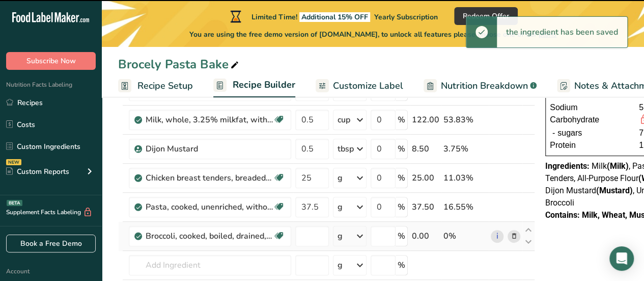
type input "0"
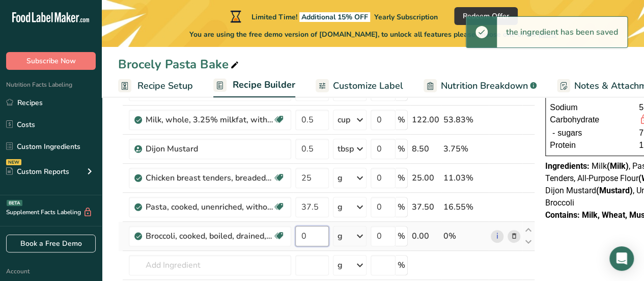
click at [320, 242] on input "0" at bounding box center [312, 236] width 34 height 20
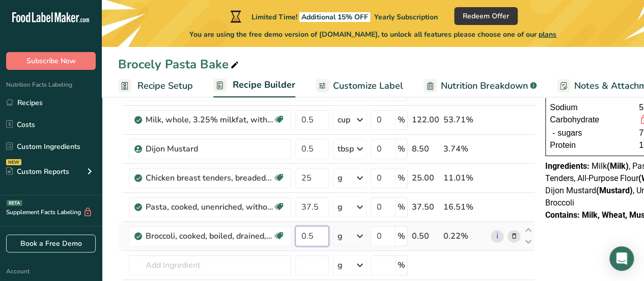
type input "0.5"
click at [361, 238] on div "Ingredient * Amount * Unit * Waste * .a-a{fill:#347362;}.b-a{fill:#fff;} Grams …" at bounding box center [326, 169] width 417 height 347
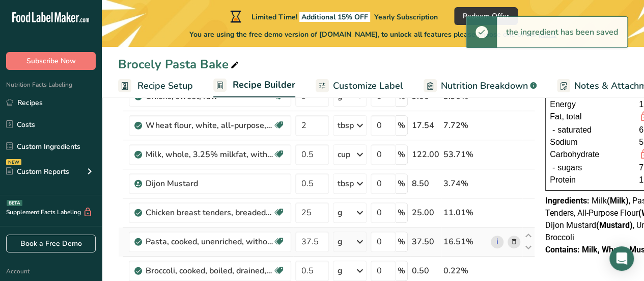
scroll to position [131, 0]
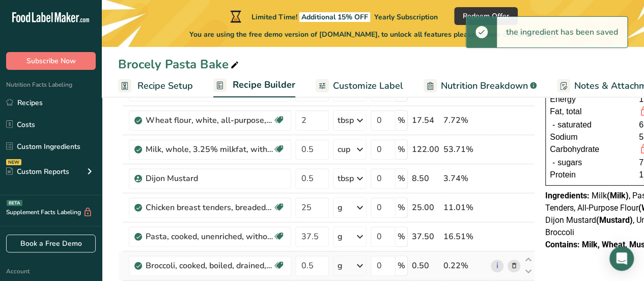
click at [361, 267] on icon at bounding box center [360, 265] width 12 height 18
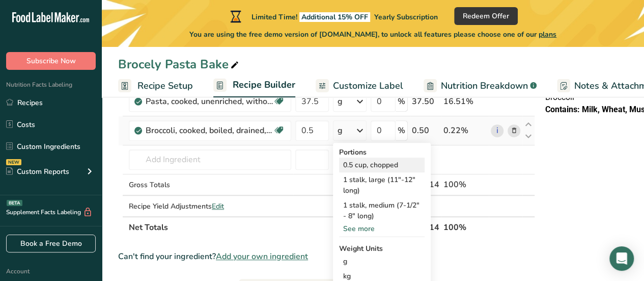
scroll to position [269, 0]
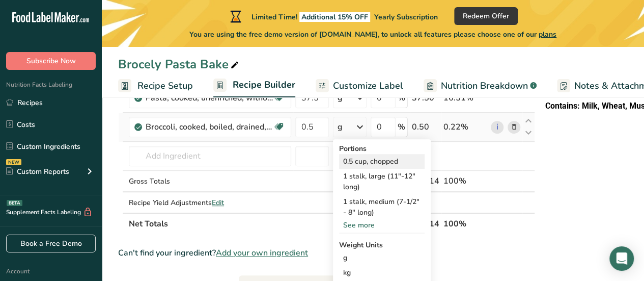
click at [375, 161] on div "0.5 cup, chopped" at bounding box center [382, 161] width 86 height 15
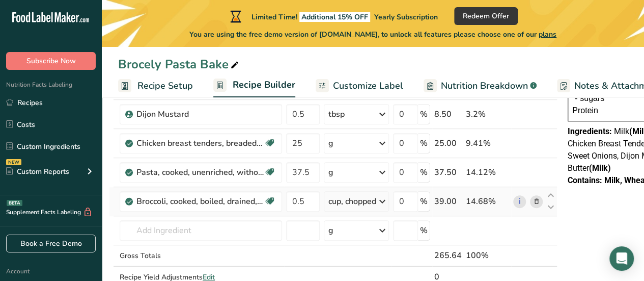
scroll to position [0, 6]
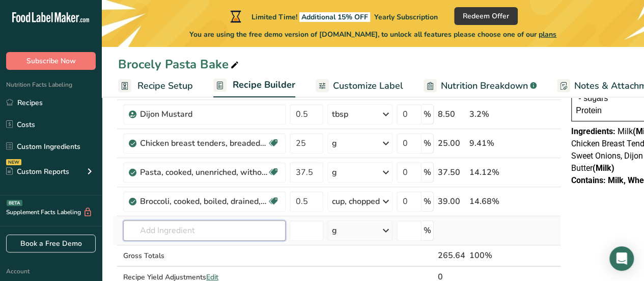
click at [212, 231] on input "text" at bounding box center [204, 230] width 162 height 20
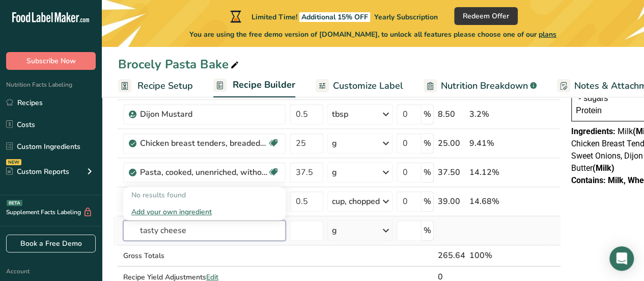
click at [162, 230] on input "tasty cheese" at bounding box center [204, 230] width 162 height 20
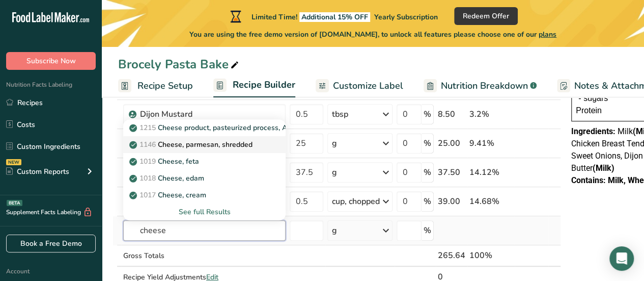
type input "cheese"
click at [226, 139] on p "1146 Cheese, parmesan, shredded" at bounding box center [191, 144] width 121 height 11
type input "Cheese, parmesan, shredded"
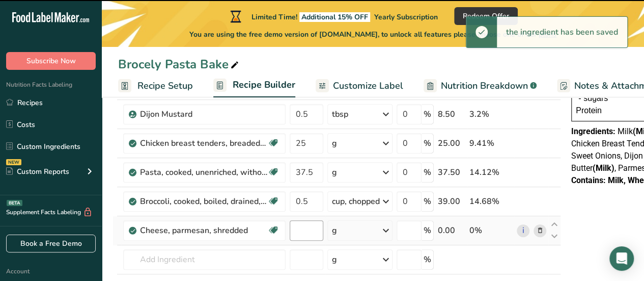
type input "0"
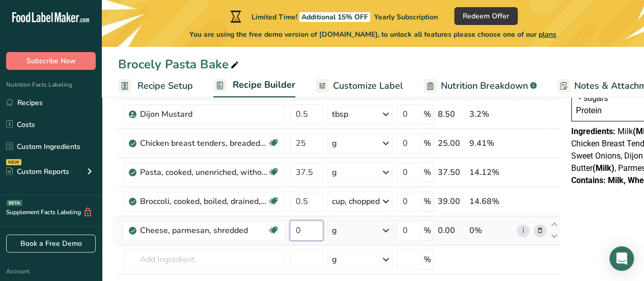
click at [304, 226] on input "0" at bounding box center [307, 230] width 34 height 20
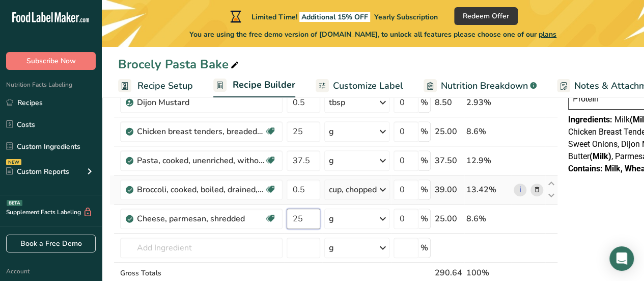
scroll to position [0, 8]
type input "25"
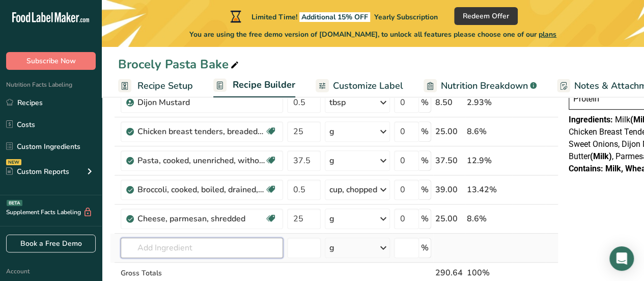
click at [188, 252] on div "Ingredient * Amount * Unit * Waste * .a-a{fill:#347362;}.b-a{fill:#fff;} Grams …" at bounding box center [334, 138] width 449 height 376
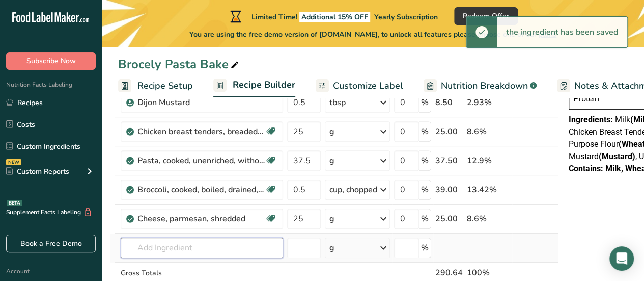
click at [212, 252] on input "text" at bounding box center [202, 247] width 162 height 20
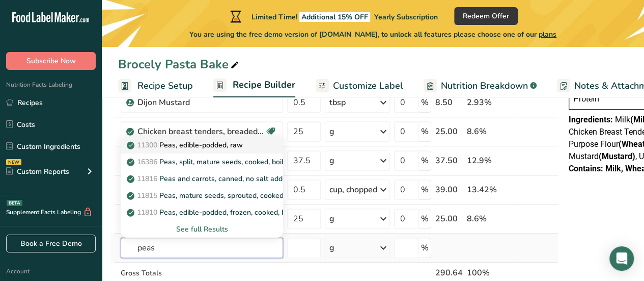
type input "peas"
click at [224, 140] on p "11300 Peas, edible-podded, raw" at bounding box center [186, 145] width 114 height 11
type input "Peas, edible-podded, raw"
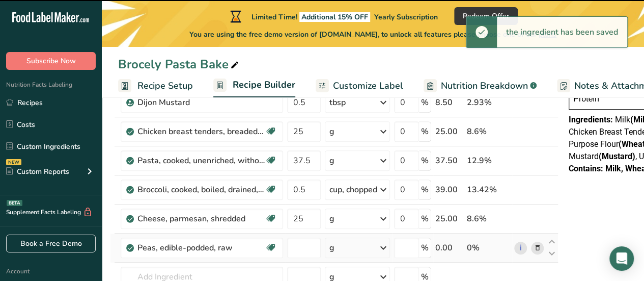
type input "0"
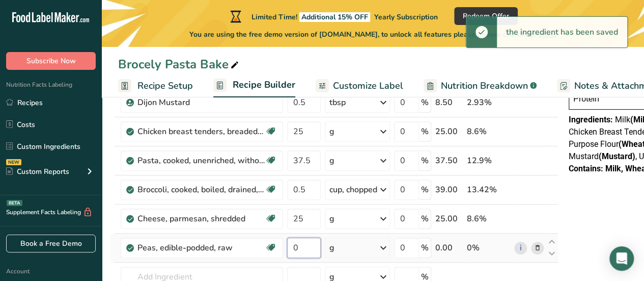
click at [306, 248] on input "0" at bounding box center [304, 247] width 34 height 20
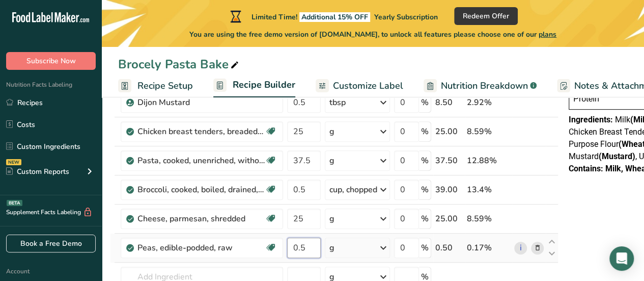
type input "0.5"
click at [381, 248] on div "Ingredient * Amount * Unit * Waste * .a-a{fill:#347362;}.b-a{fill:#fff;} Grams …" at bounding box center [334, 152] width 449 height 405
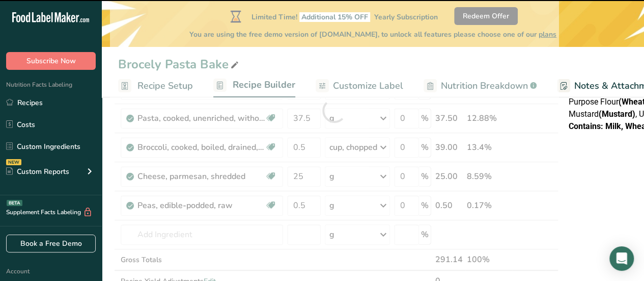
scroll to position [251, 0]
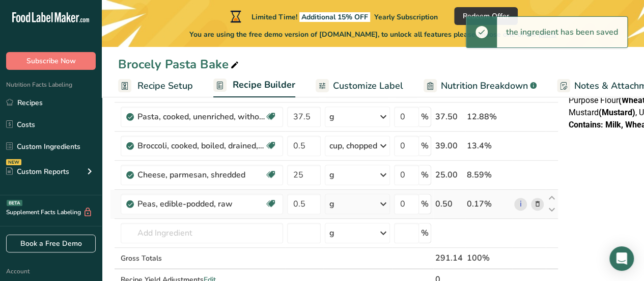
click at [385, 204] on icon at bounding box center [383, 204] width 12 height 18
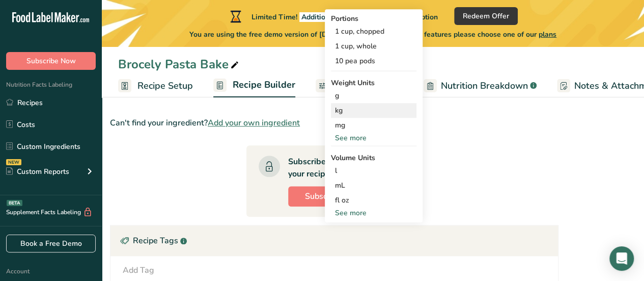
scroll to position [463, 0]
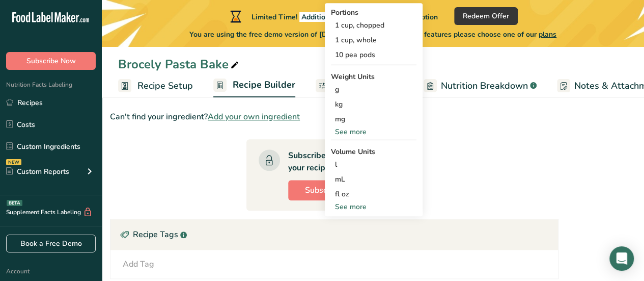
click at [355, 203] on div "See more" at bounding box center [374, 206] width 86 height 11
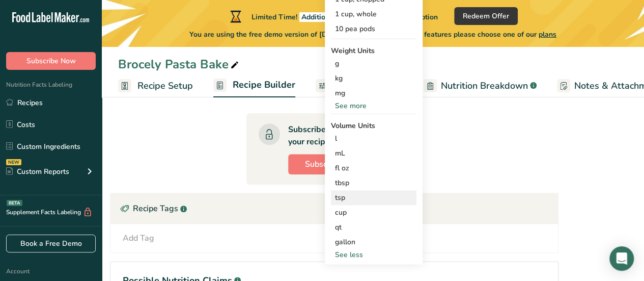
scroll to position [490, 0]
click at [346, 212] on div "cup" at bounding box center [373, 211] width 77 height 11
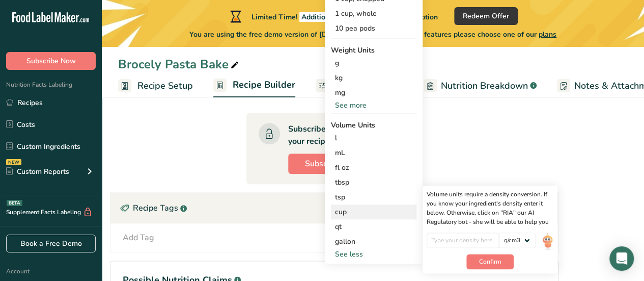
click at [542, 238] on img at bounding box center [547, 241] width 11 height 18
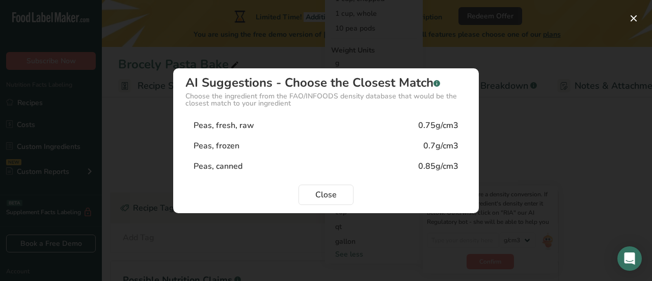
click at [252, 144] on div "Peas, frozen 0.7g/cm3" at bounding box center [325, 145] width 281 height 20
type input "0.7"
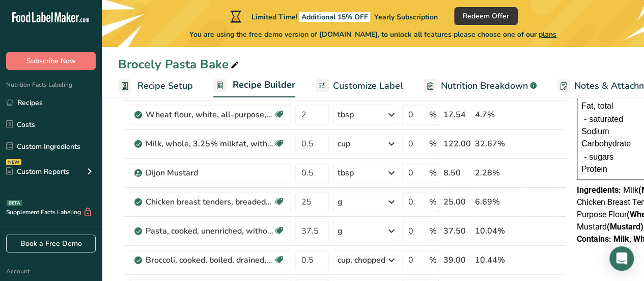
scroll to position [0, 0]
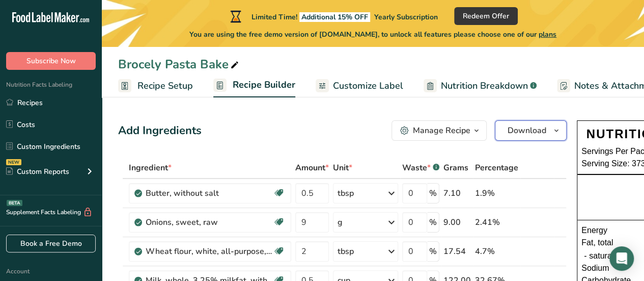
click at [537, 135] on span "Download" at bounding box center [527, 130] width 39 height 12
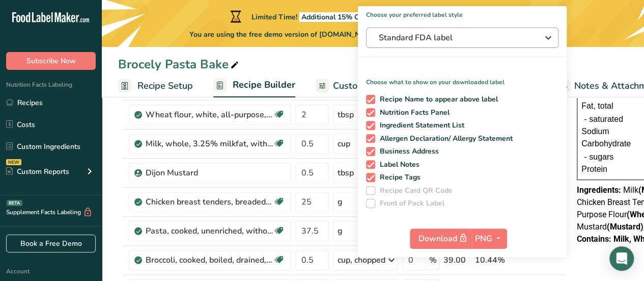
scroll to position [138, 0]
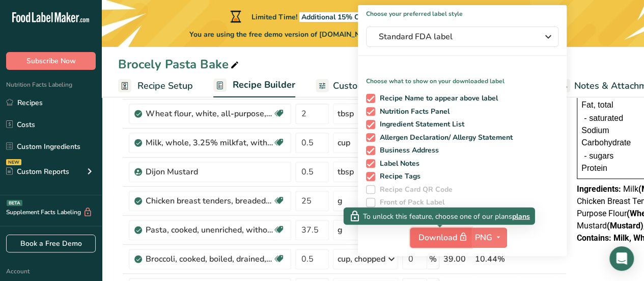
click at [450, 241] on span "Download" at bounding box center [444, 237] width 51 height 13
click at [442, 233] on span "Download" at bounding box center [444, 237] width 51 height 13
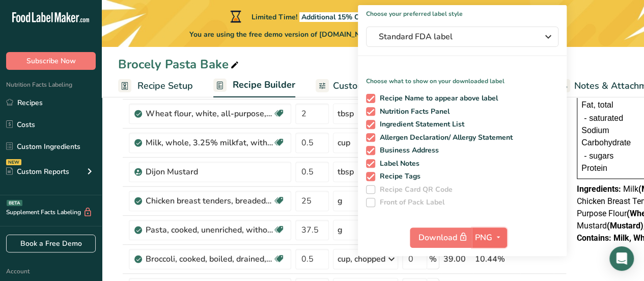
click at [490, 234] on span "PNG" at bounding box center [483, 237] width 17 height 12
click at [491, 250] on link "PNG" at bounding box center [491, 258] width 33 height 17
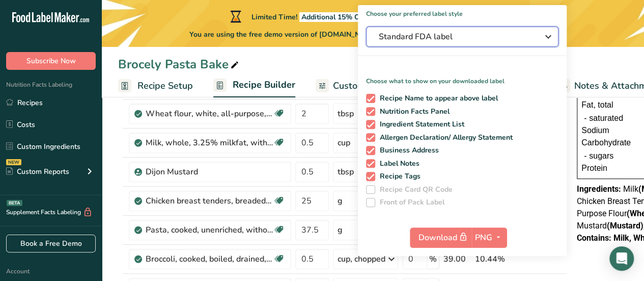
click at [543, 40] on icon "button" at bounding box center [548, 37] width 12 height 18
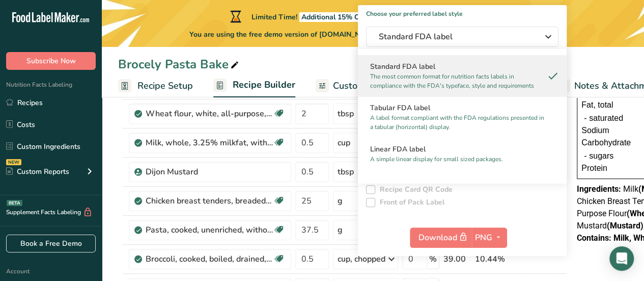
click at [513, 84] on p "The most common format for nutrition facts labels in compliance with the FDA's …" at bounding box center [457, 81] width 175 height 18
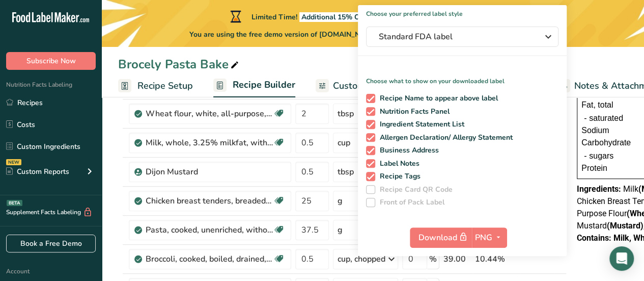
click at [587, 88] on span "Notes & Attachments" at bounding box center [619, 86] width 91 height 14
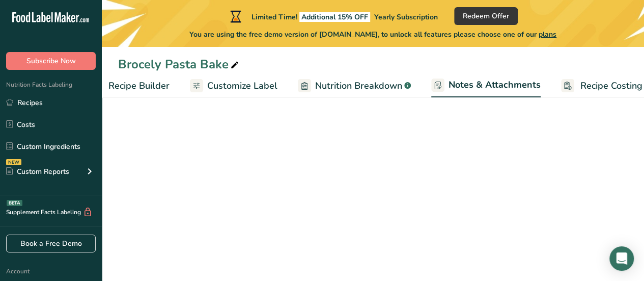
click at [576, 39] on div "You are using the free demo version of [DOMAIN_NAME], to unlock all features pl…" at bounding box center [373, 32] width 542 height 15
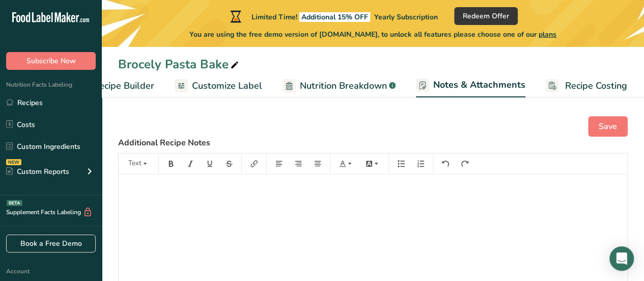
click at [210, 85] on span "Customize Label" at bounding box center [227, 86] width 70 height 14
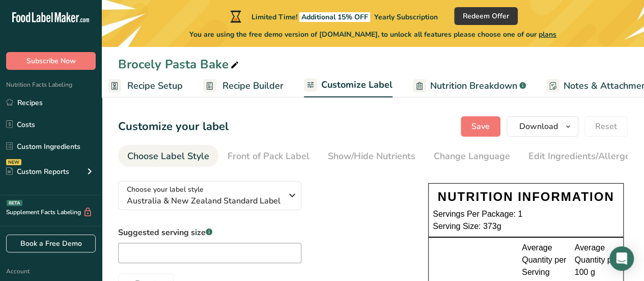
scroll to position [0, 9]
click at [229, 80] on span "Recipe Builder" at bounding box center [254, 86] width 61 height 14
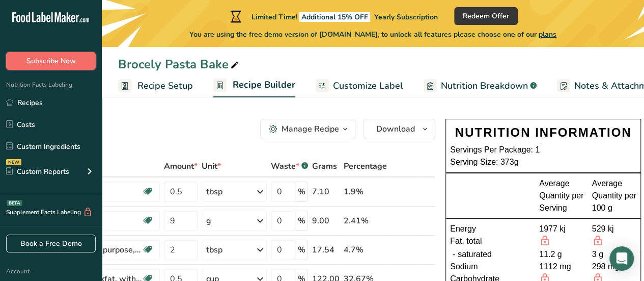
click at [79, 54] on button "Subscribe Now" at bounding box center [51, 61] width 90 height 18
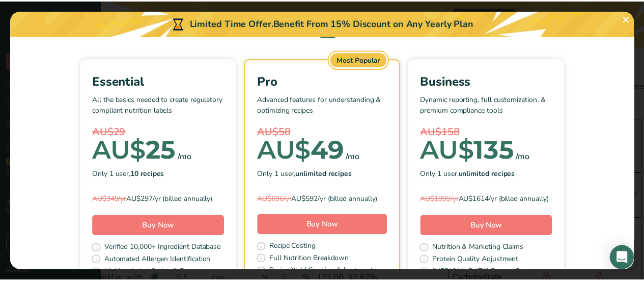
scroll to position [51, 0]
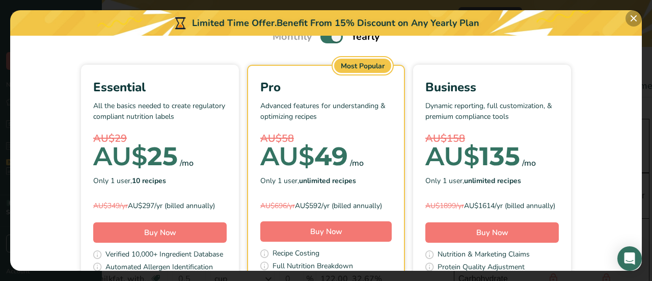
click at [637, 18] on button "Pick Your Pricing Plan Modal" at bounding box center [633, 18] width 16 height 16
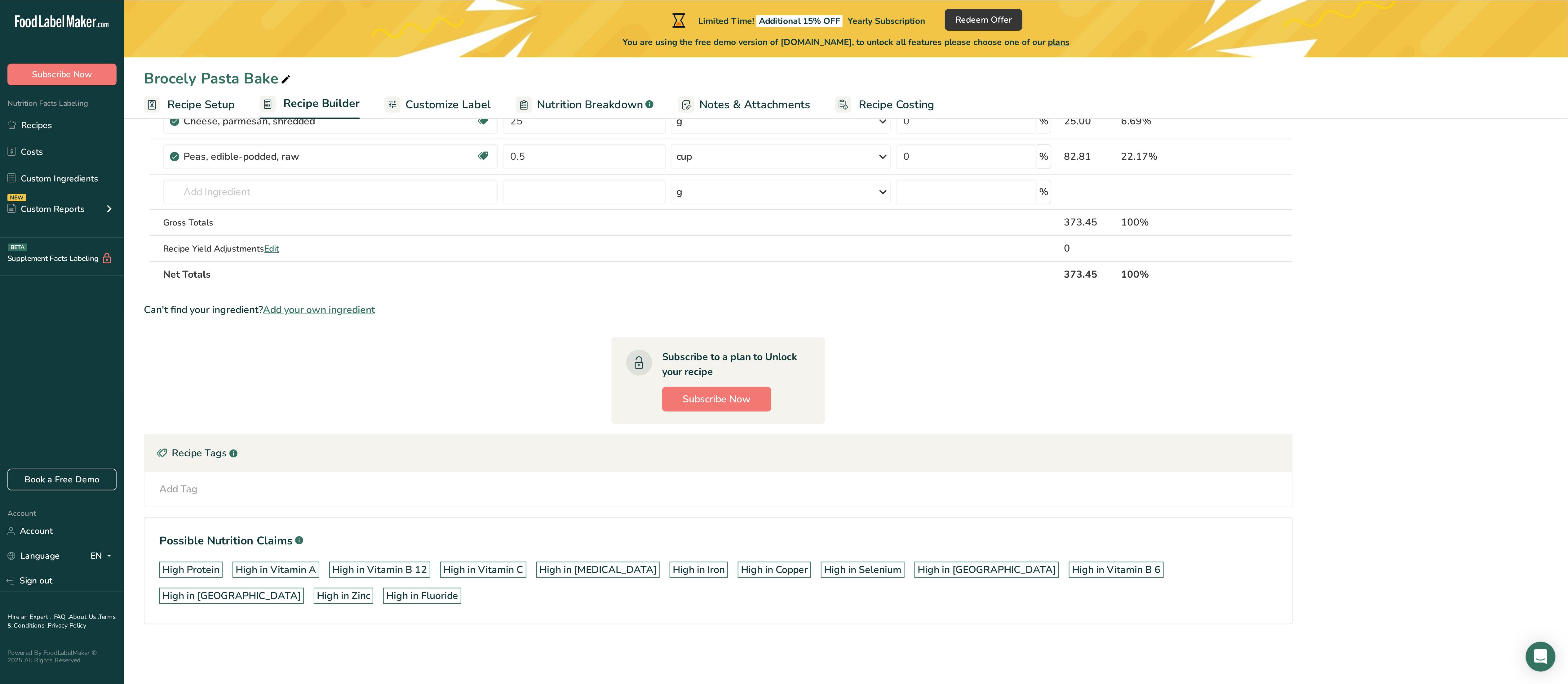
scroll to position [0, 0]
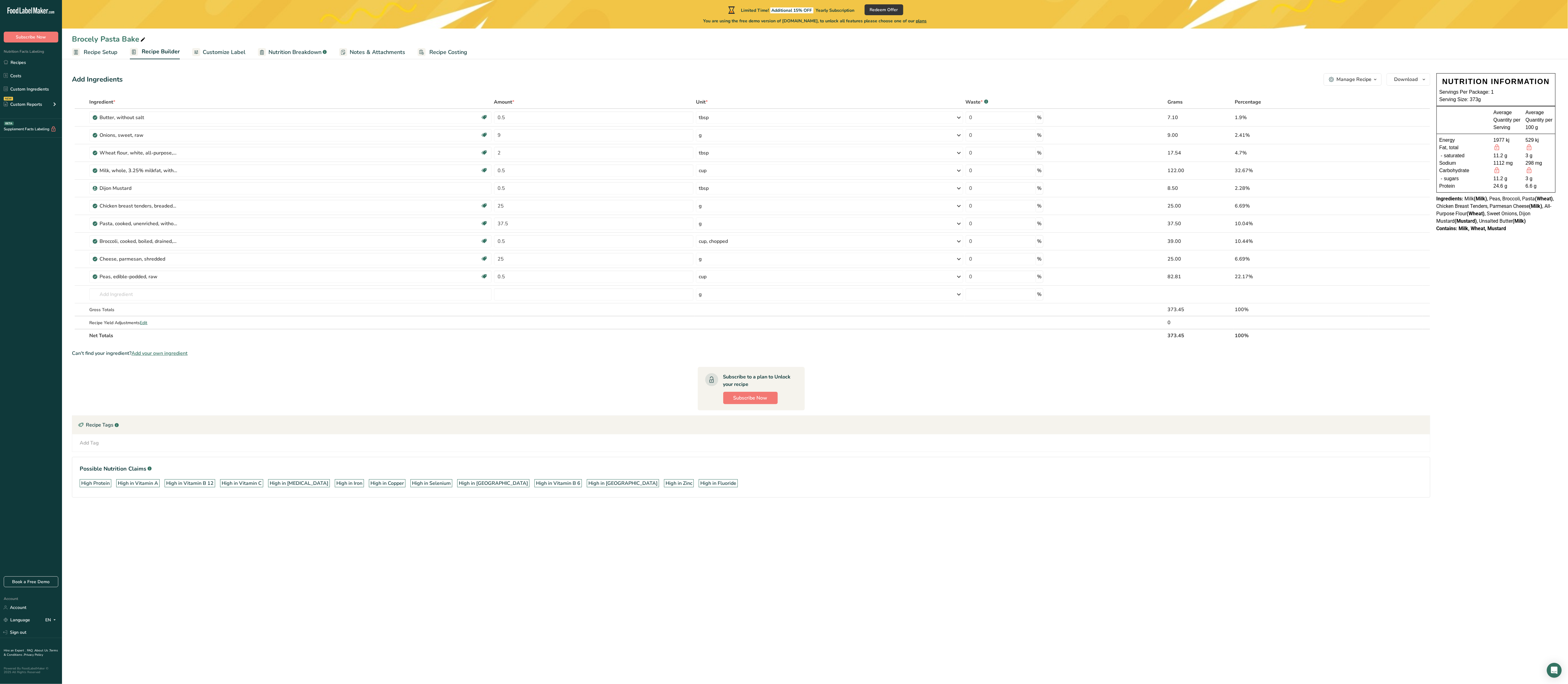
drag, startPoint x: 217, startPoint y: 2, endPoint x: 1094, endPoint y: 38, distance: 877.7
click at [392, 38] on div "Brocely Pasta Bake" at bounding box center [815, 39] width 1506 height 11
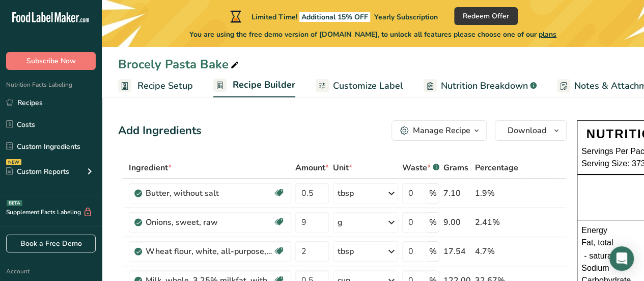
drag, startPoint x: 2371, startPoint y: 6, endPoint x: 355, endPoint y: 128, distance: 2020.0
click at [355, 128] on div "Add Ingredients Manage Recipe Delete Recipe Duplicate Recipe Scale Recipe Save …" at bounding box center [342, 130] width 449 height 20
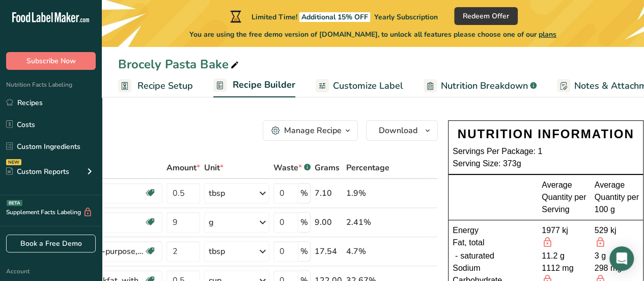
scroll to position [0, 131]
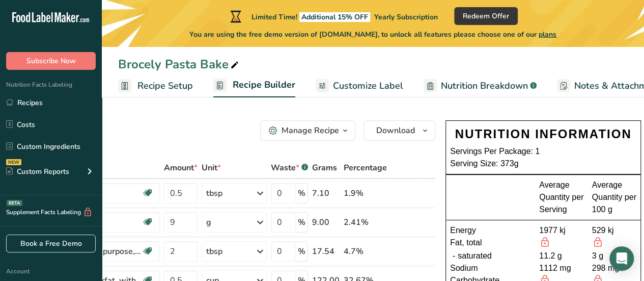
click at [343, 129] on icon "button" at bounding box center [345, 130] width 8 height 13
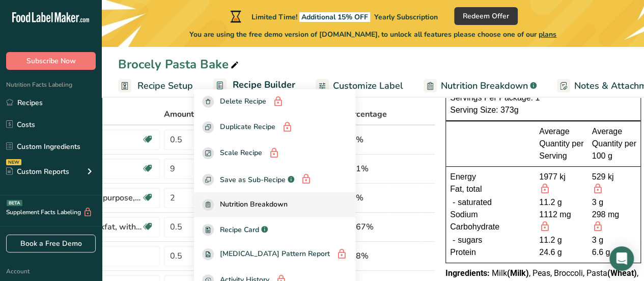
scroll to position [56, 0]
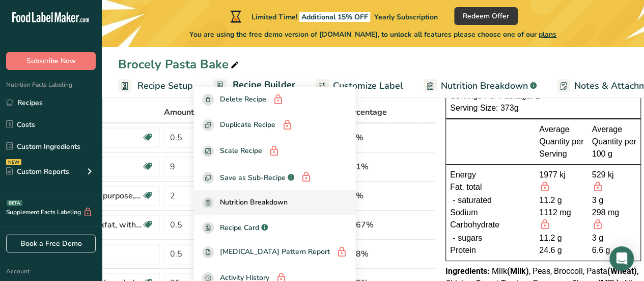
click at [283, 208] on span "Nutrition Breakdown" at bounding box center [254, 203] width 68 height 12
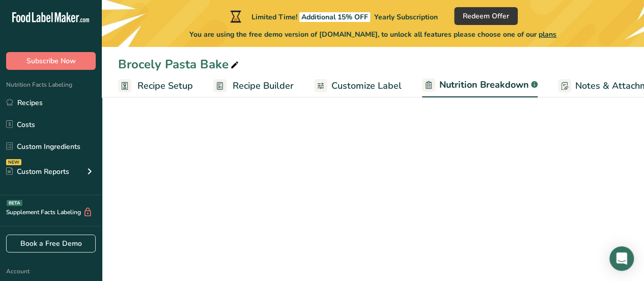
select select "Calories"
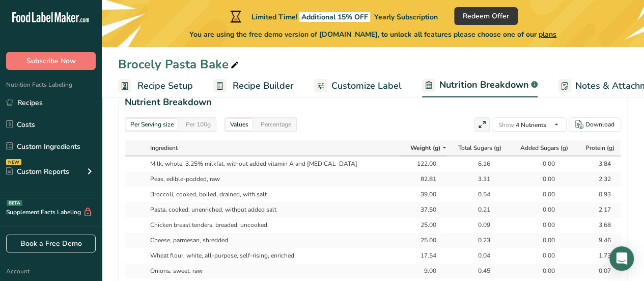
scroll to position [510, 0]
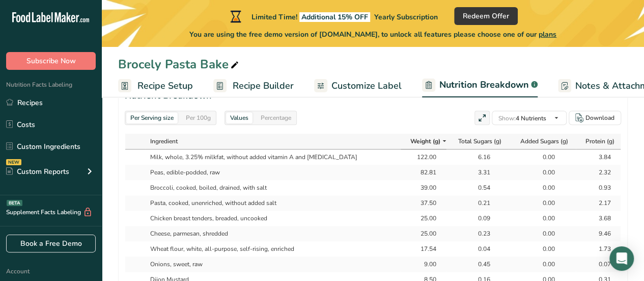
click at [441, 141] on icon at bounding box center [445, 141] width 8 height 13
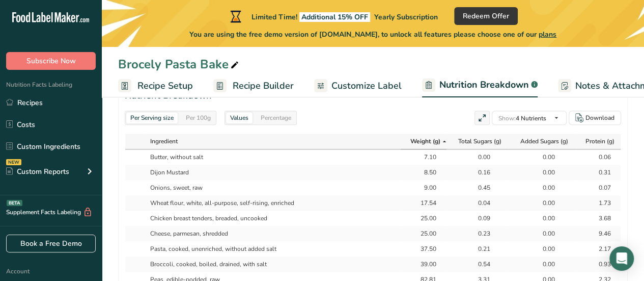
click at [441, 141] on icon at bounding box center [445, 141] width 8 height 13
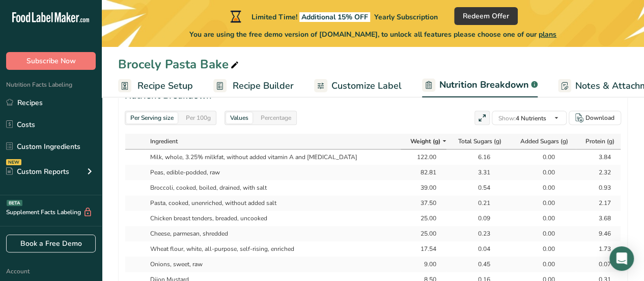
click at [441, 141] on icon at bounding box center [445, 141] width 8 height 13
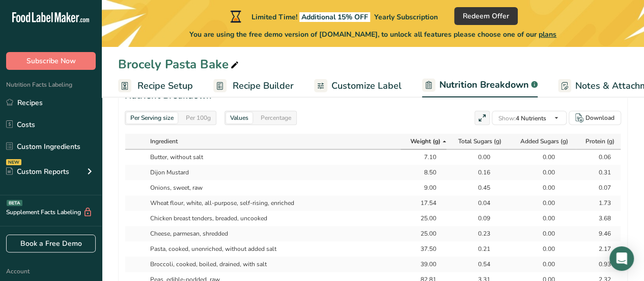
click at [441, 141] on icon at bounding box center [445, 141] width 8 height 13
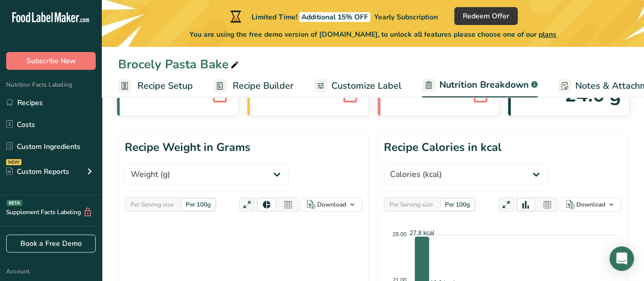
scroll to position [90, 0]
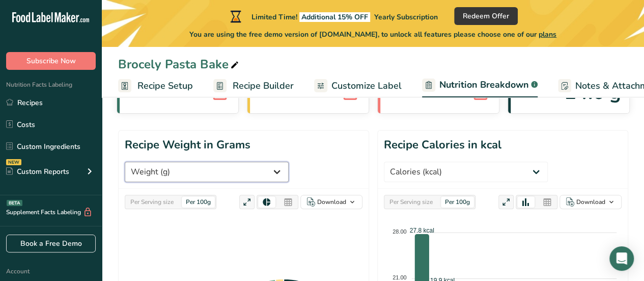
click at [234, 166] on select "Weight (g) Calories (kcal) Energy KJ (kj) Total Fat (g) Saturated Fat (g) Trans…" at bounding box center [207, 171] width 164 height 20
select select "Trans Fat"
click at [125, 161] on select "Weight (g) Calories (kcal) Energy KJ (kj) Total Fat (g) Saturated Fat (g) Trans…" at bounding box center [207, 171] width 164 height 20
click at [231, 170] on select "Weight (g) Calories (kcal) Energy KJ (kj) Total Fat (g) Saturated Fat (g) Trans…" at bounding box center [207, 171] width 164 height 20
click at [125, 161] on select "Weight (g) Calories (kcal) Energy KJ (kj) Total Fat (g) Saturated Fat (g) Trans…" at bounding box center [207, 171] width 164 height 20
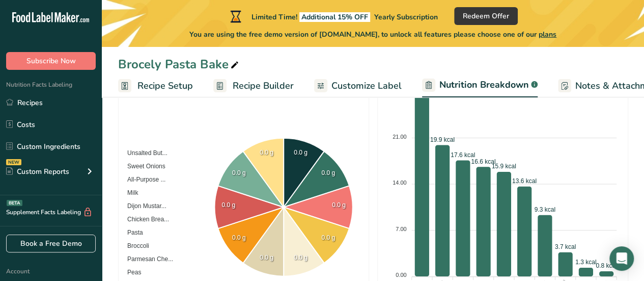
scroll to position [237, 0]
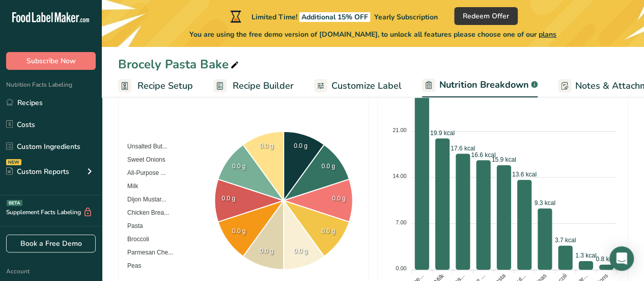
click at [237, 89] on span "Recipe Builder" at bounding box center [263, 86] width 61 height 14
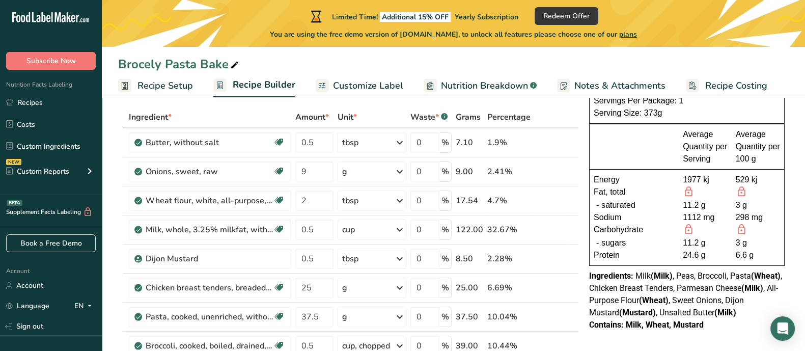
drag, startPoint x: 565, startPoint y: 2, endPoint x: 555, endPoint y: 66, distance: 65.5
click at [555, 66] on div "Brocely Pasta Bake" at bounding box center [453, 64] width 703 height 18
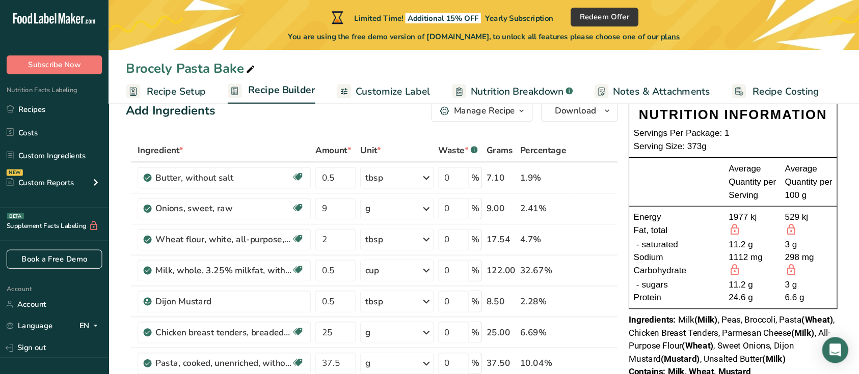
scroll to position [26, 0]
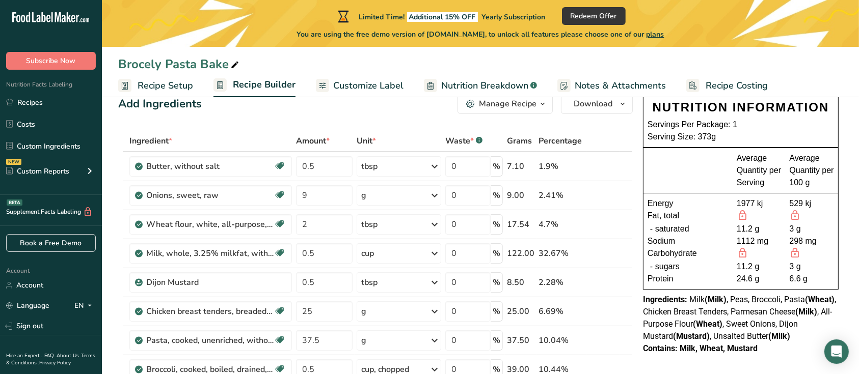
drag, startPoint x: 749, startPoint y: 0, endPoint x: 546, endPoint y: 69, distance: 214.2
click at [546, 69] on div "Brocely Pasta Bake" at bounding box center [480, 64] width 757 height 18
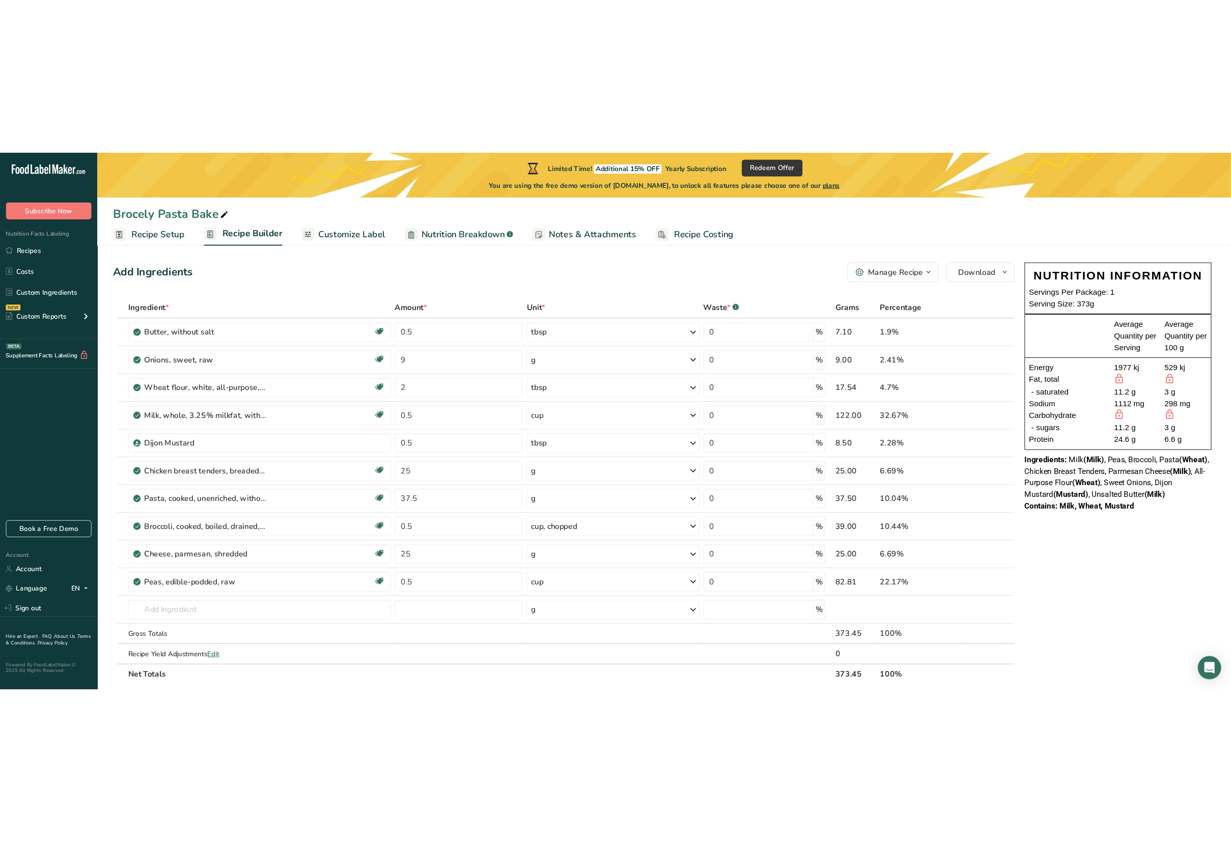
scroll to position [0, 0]
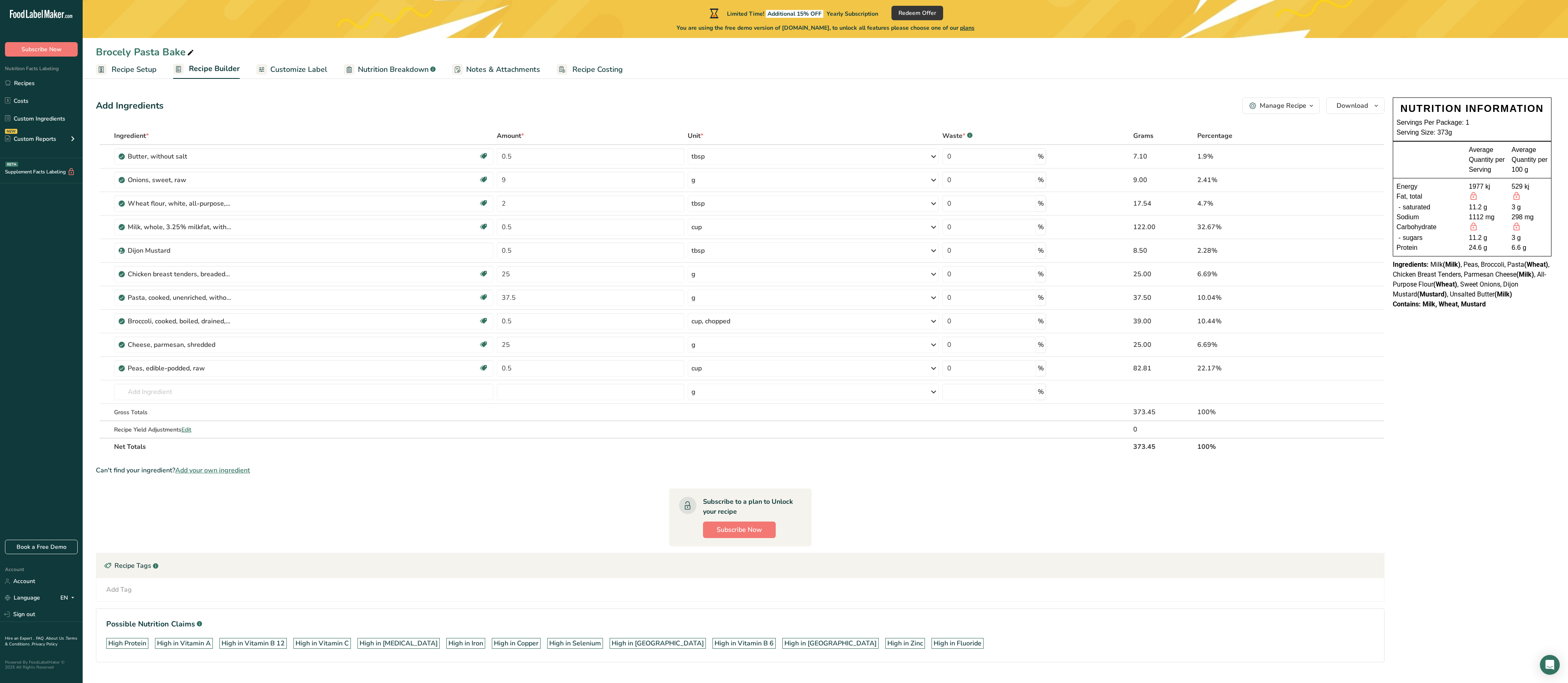
drag, startPoint x: 629, startPoint y: 4, endPoint x: 1017, endPoint y: 542, distance: 663.3
click at [523, 227] on section "Ingredient * Amount * Unit * Waste * .a-a{fill:#347362;}.b-a{fill:#fff;} Grams …" at bounding box center [740, 402] width 1289 height 548
drag, startPoint x: 994, startPoint y: 148, endPoint x: 1032, endPoint y: 90, distance: 69.3
click at [523, 90] on section "Add Ingredients Manage Recipe Delete Recipe Duplicate Recipe Scale Recipe Save …" at bounding box center [825, 392] width 1485 height 621
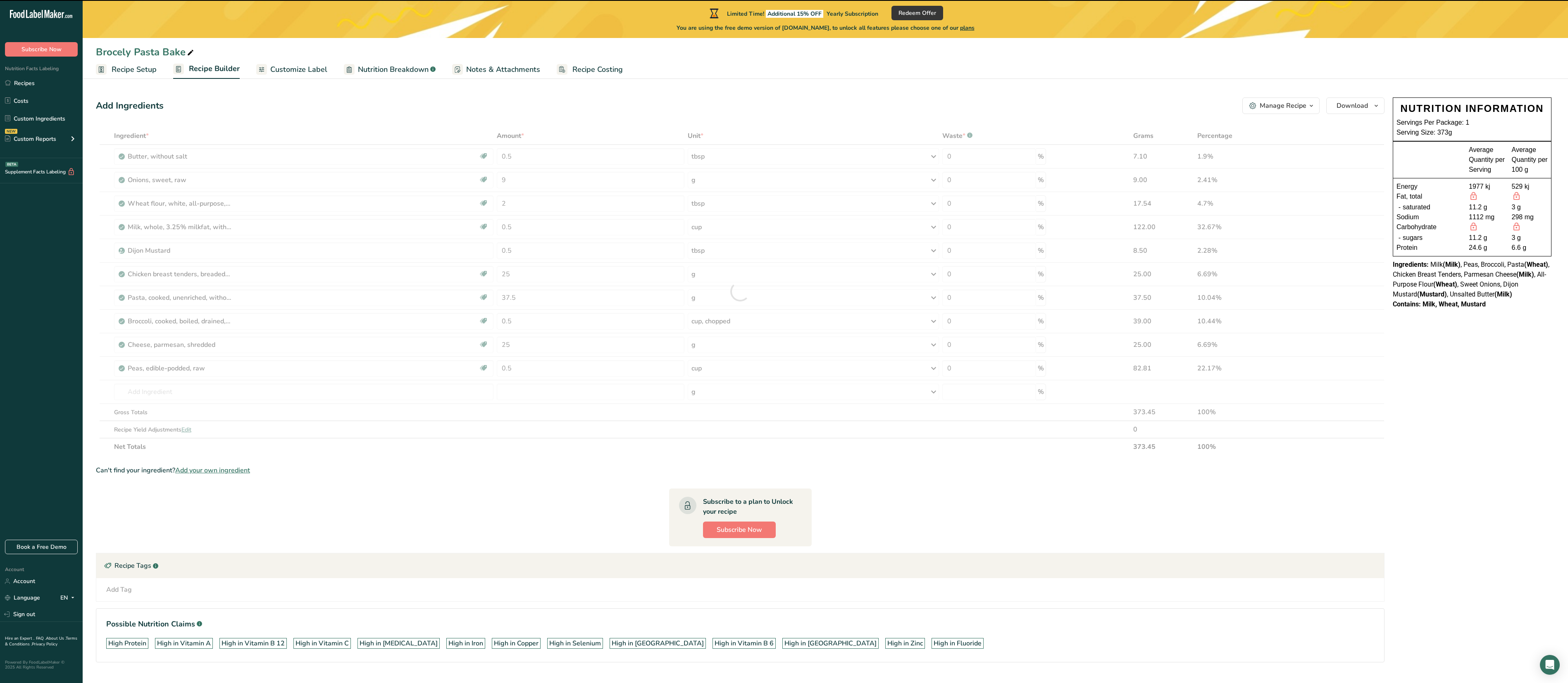
drag, startPoint x: 1032, startPoint y: 90, endPoint x: 894, endPoint y: 54, distance: 142.6
click at [523, 54] on div "Brocely Pasta Bake" at bounding box center [825, 52] width 1485 height 15
